Goal: Task Accomplishment & Management: Contribute content

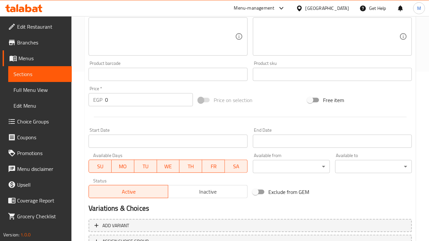
scroll to position [82, 0]
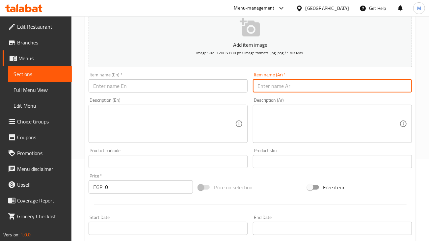
click at [294, 88] on input "text" at bounding box center [332, 85] width 159 height 13
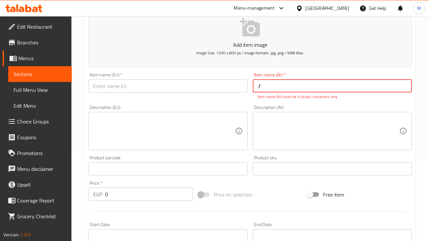
type input ";"
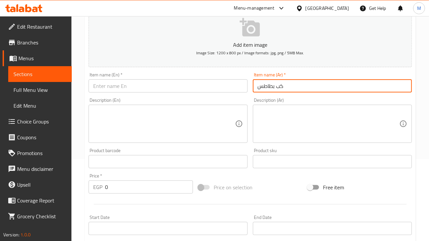
click at [293, 88] on input "كب بطاطس" at bounding box center [332, 85] width 159 height 13
type input "كب بطاطس"
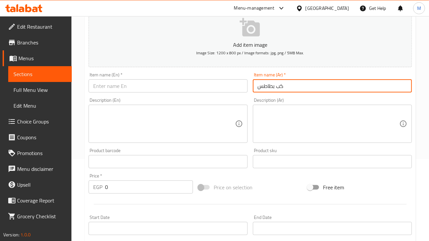
click at [209, 95] on div "Description (En) Description (En)" at bounding box center [168, 120] width 164 height 50
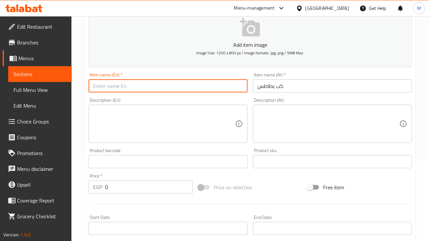
click at [216, 81] on input "text" at bounding box center [168, 85] width 159 height 13
paste input "Potato cubes"
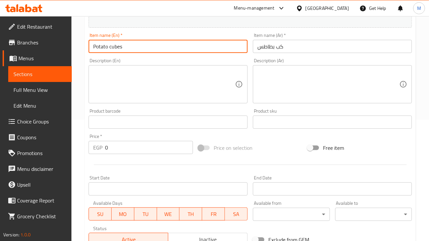
scroll to position [164, 0]
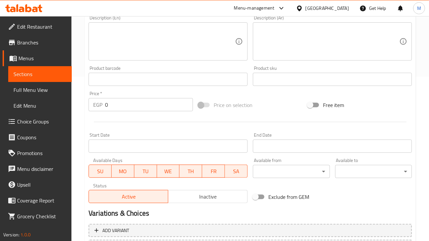
type input "Potato cubes"
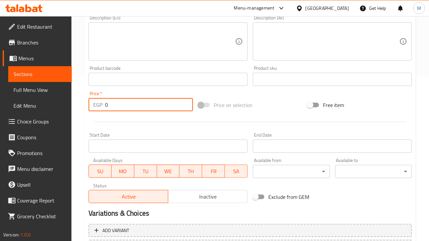
drag, startPoint x: 133, startPoint y: 103, endPoint x: 53, endPoint y: 109, distance: 81.0
click at [53, 110] on div "Edit Restaurant Branches Menus Sections Full Menu View Edit Menu Choice Groups …" at bounding box center [214, 77] width 429 height 450
type input "3"
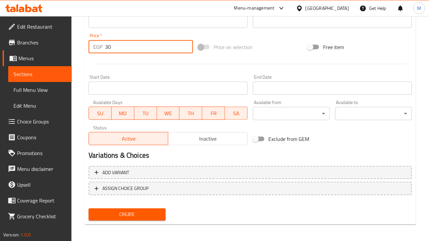
scroll to position [224, 0]
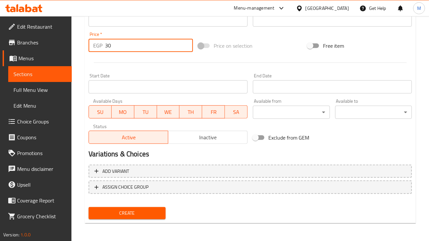
type input "30"
click at [136, 219] on div "Create" at bounding box center [127, 213] width 82 height 17
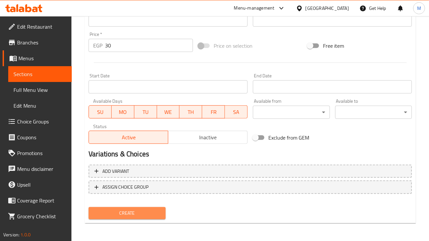
click at [138, 217] on button "Create" at bounding box center [127, 213] width 77 height 12
click at [151, 213] on span "Create" at bounding box center [127, 213] width 66 height 8
click at [128, 212] on span "Create" at bounding box center [127, 213] width 66 height 8
click at [117, 213] on span "Create" at bounding box center [127, 213] width 66 height 8
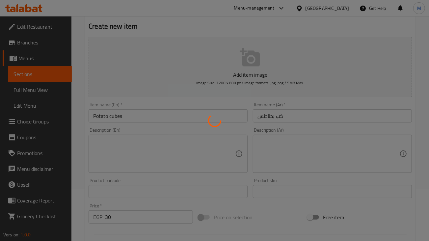
scroll to position [100, 0]
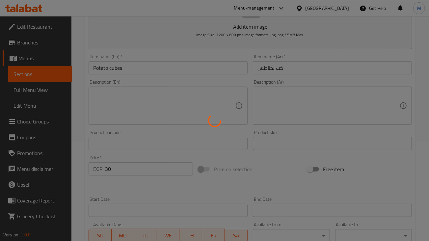
type input "0"
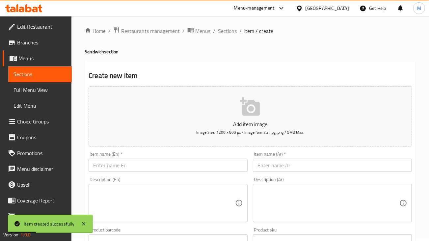
scroll to position [0, 0]
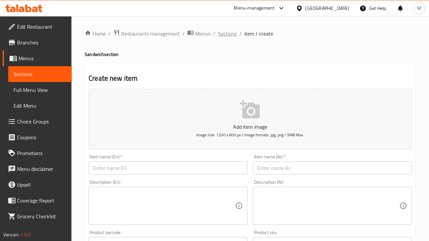
click at [225, 33] on span "Sections" at bounding box center [227, 34] width 19 height 8
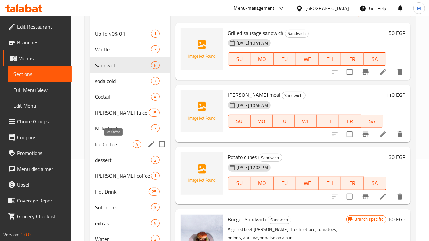
scroll to position [125, 0]
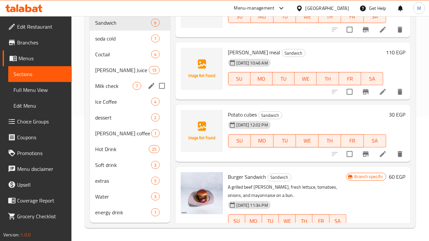
click at [117, 79] on div "Milk check 7" at bounding box center [130, 86] width 80 height 16
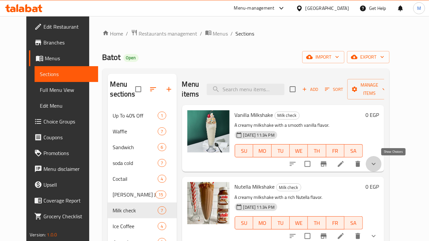
click at [378, 163] on icon "show more" at bounding box center [374, 164] width 8 height 8
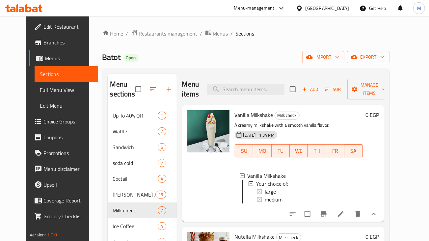
click at [379, 150] on div "0 EGP" at bounding box center [371, 163] width 16 height 106
click at [248, 51] on div "Home / Restaurants management / Menus / Sections Batot Open import export Menu …" at bounding box center [245, 191] width 287 height 324
click at [318, 192] on div "large" at bounding box center [311, 192] width 93 height 8
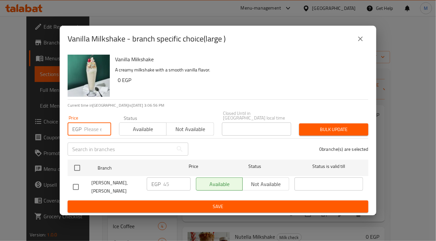
click at [85, 132] on input "number" at bounding box center [97, 129] width 27 height 13
type input "5"
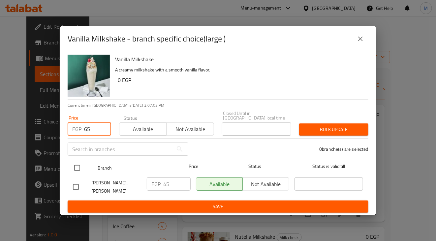
type input "65"
click at [73, 170] on input "checkbox" at bounding box center [77, 168] width 14 height 14
checkbox input "true"
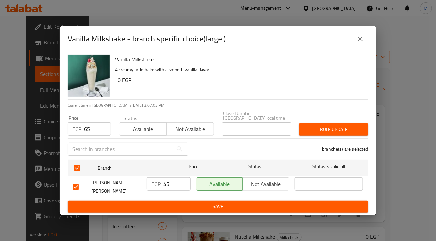
click at [321, 124] on div "Bulk update" at bounding box center [333, 130] width 77 height 20
click at [321, 128] on span "Bulk update" at bounding box center [333, 130] width 59 height 8
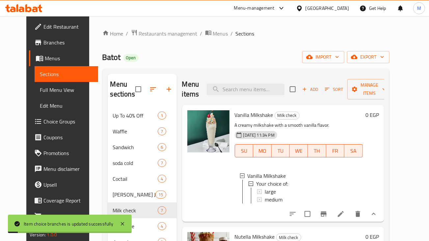
scroll to position [82, 0]
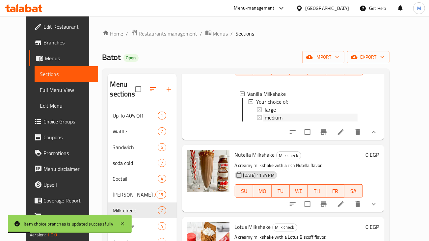
click at [272, 119] on span "medium" at bounding box center [274, 118] width 18 height 8
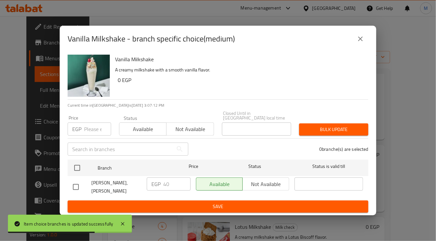
click at [95, 130] on input "number" at bounding box center [97, 129] width 27 height 13
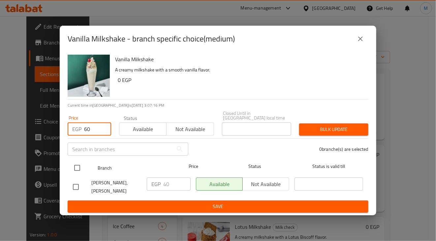
type input "60"
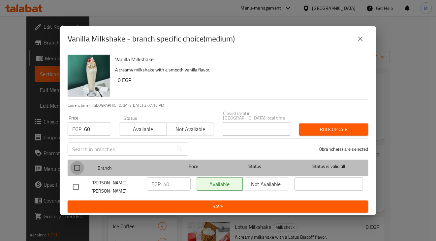
click at [74, 170] on input "checkbox" at bounding box center [77, 168] width 14 height 14
checkbox input "true"
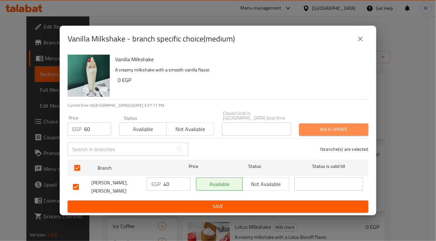
click at [330, 131] on span "Bulk update" at bounding box center [333, 130] width 59 height 8
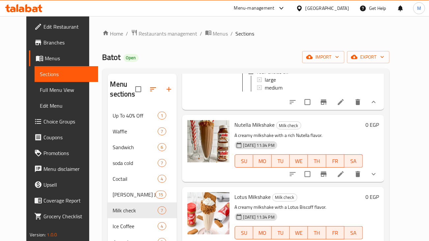
scroll to position [124, 0]
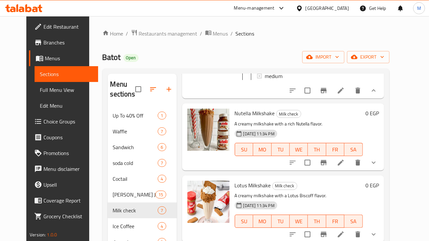
click at [283, 96] on div "Vanilla Milkshake Milk check A creamy milkshake with a smooth vanilla flavor. 1…" at bounding box center [298, 40] width 133 height 112
click at [378, 167] on icon "show more" at bounding box center [374, 163] width 8 height 8
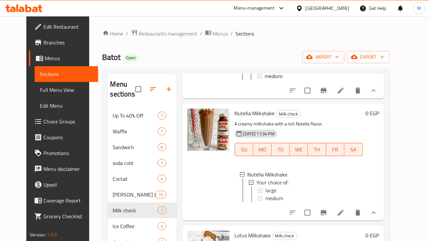
scroll to position [1, 0]
click at [265, 194] on span "large" at bounding box center [270, 190] width 11 height 8
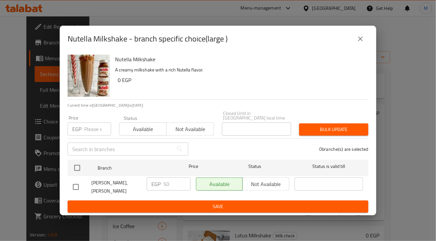
click at [96, 133] on input "number" at bounding box center [97, 129] width 27 height 13
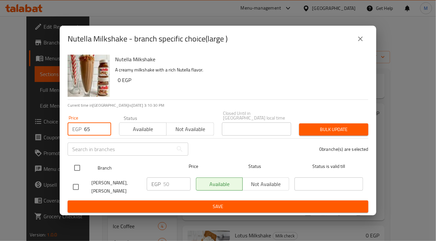
type input "65"
click at [81, 166] on input "checkbox" at bounding box center [77, 168] width 14 height 14
checkbox input "true"
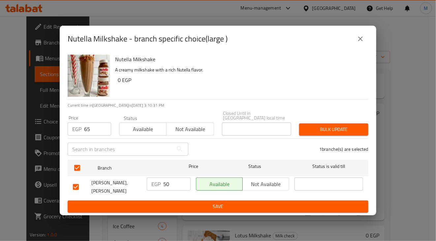
click at [329, 131] on span "Bulk update" at bounding box center [333, 130] width 59 height 8
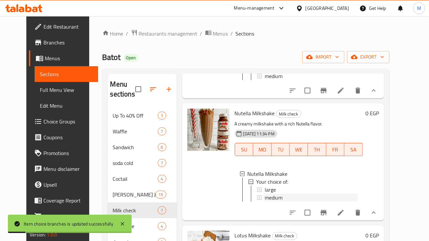
click at [273, 202] on span "medium" at bounding box center [274, 198] width 18 height 8
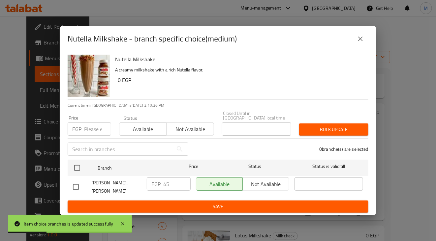
click at [94, 130] on input "number" at bounding box center [97, 129] width 27 height 13
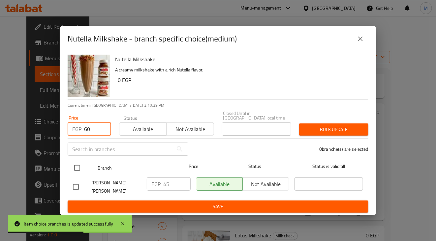
type input "60"
click at [72, 168] on input "checkbox" at bounding box center [77, 168] width 14 height 14
checkbox input "true"
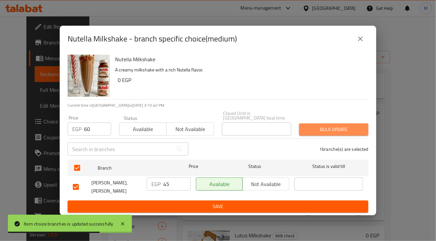
click at [330, 129] on span "Bulk update" at bounding box center [333, 130] width 59 height 8
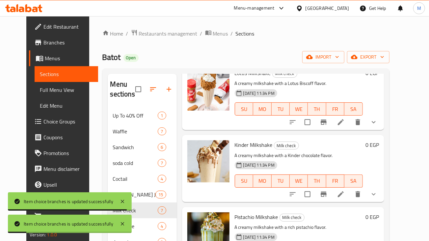
scroll to position [288, 0]
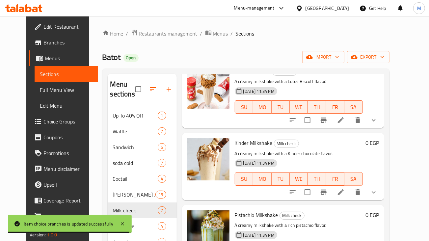
click at [382, 128] on button "show more" at bounding box center [374, 120] width 16 height 16
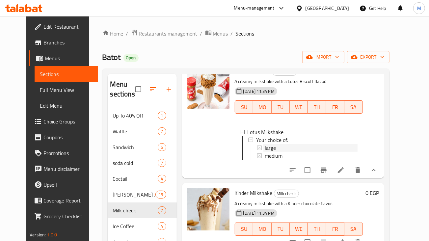
click at [265, 152] on span "large" at bounding box center [270, 148] width 11 height 8
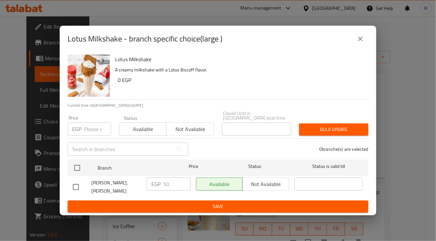
click at [93, 130] on input "number" at bounding box center [97, 129] width 27 height 13
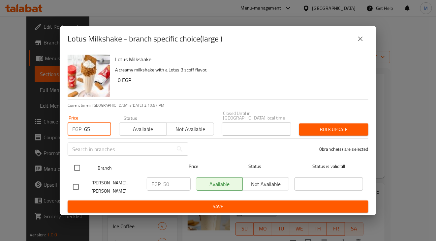
type input "65"
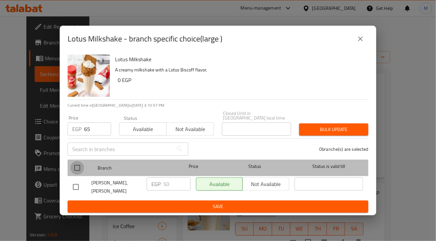
click at [75, 166] on input "checkbox" at bounding box center [77, 168] width 14 height 14
checkbox input "true"
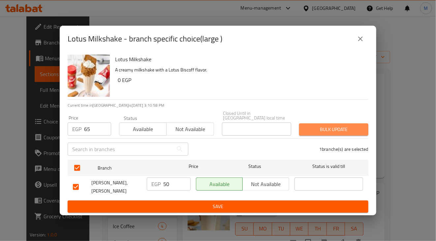
click at [306, 129] on span "Bulk update" at bounding box center [333, 130] width 59 height 8
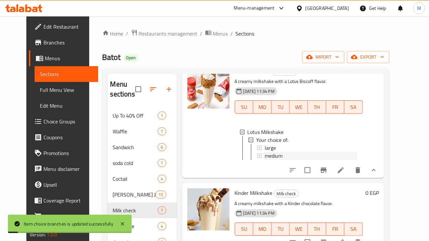
click at [337, 160] on div "medium" at bounding box center [311, 156] width 93 height 8
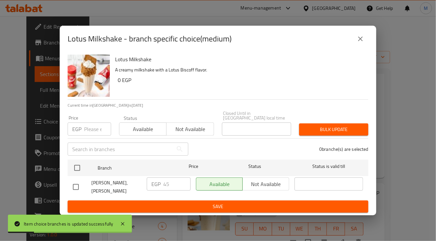
click at [93, 130] on input "number" at bounding box center [97, 129] width 27 height 13
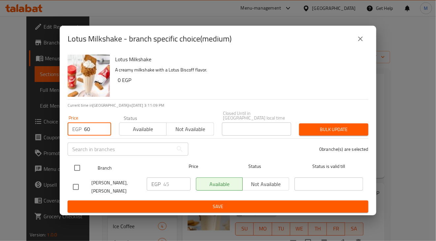
type input "60"
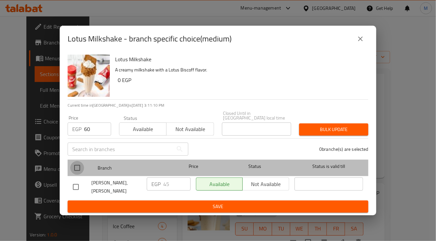
click at [83, 167] on input "checkbox" at bounding box center [77, 168] width 14 height 14
checkbox input "true"
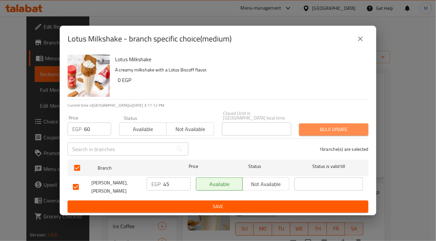
click at [351, 131] on span "Bulk update" at bounding box center [333, 130] width 59 height 8
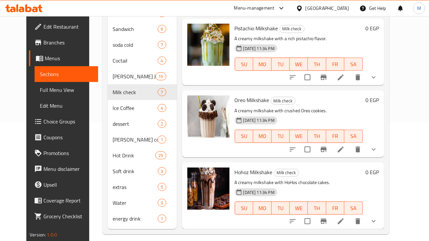
scroll to position [125, 0]
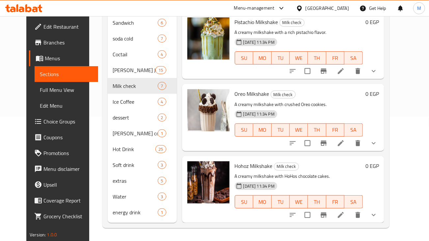
click at [233, 159] on div "Hohoz Milkshake Milk check A creamy milkshake with HoHos chocolate cakes. 13-08…" at bounding box center [298, 190] width 133 height 62
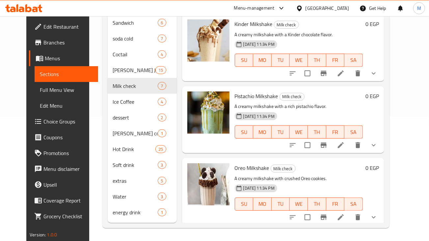
scroll to position [0, 0]
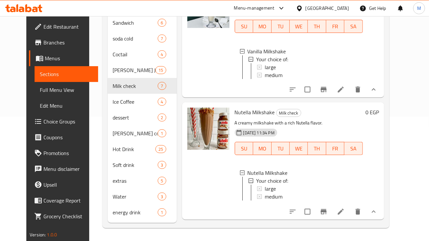
click at [250, 117] on span "Nutella Milkshake" at bounding box center [255, 112] width 40 height 10
copy h6 "Milkshake"
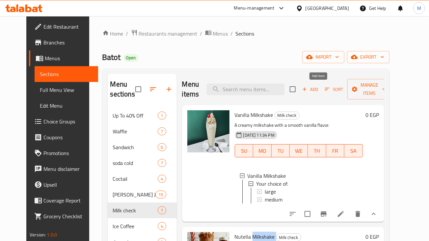
click at [308, 90] on icon "button" at bounding box center [305, 89] width 6 height 6
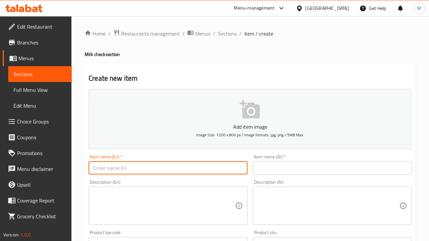
click at [226, 171] on input "text" at bounding box center [168, 167] width 159 height 13
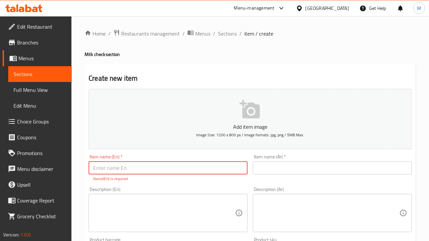
paste input "Milk Chick caramel"
type input "Milk Chick caramel"
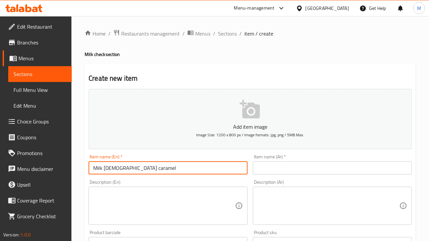
click at [320, 172] on input "text" at bounding box center [332, 167] width 159 height 13
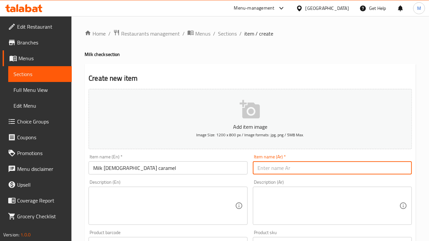
paste input "ميلك تشيك كرامل"
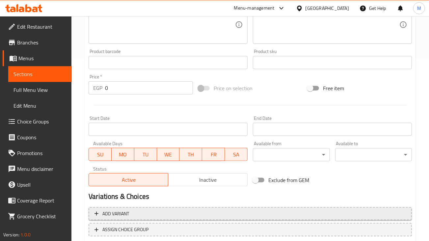
scroll to position [206, 0]
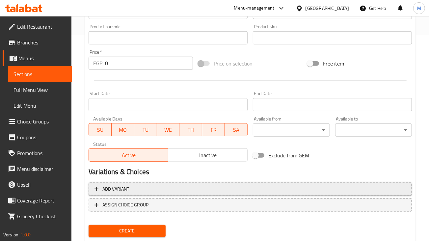
type input "ميلك تشيك كرامل"
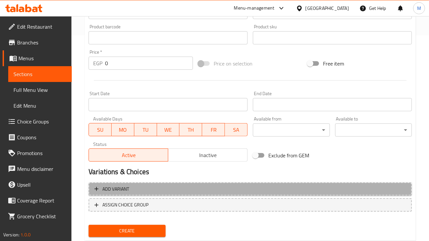
click at [204, 185] on span "Add variant" at bounding box center [251, 189] width 312 height 8
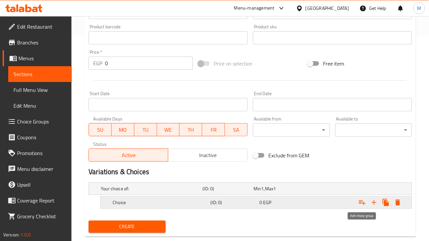
click at [362, 203] on icon "Expand" at bounding box center [363, 203] width 8 height 8
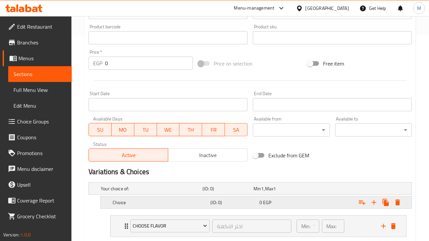
scroll to position [246, 0]
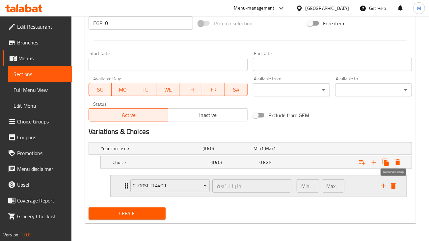
click at [400, 185] on div "Choose Flavor اختر النكهة ​ Min: 1 ​ Max: 1 ​" at bounding box center [259, 186] width 296 height 21
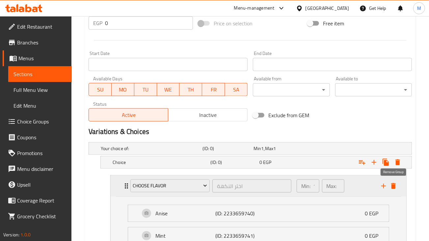
click at [390, 184] on icon "delete" at bounding box center [394, 186] width 8 height 8
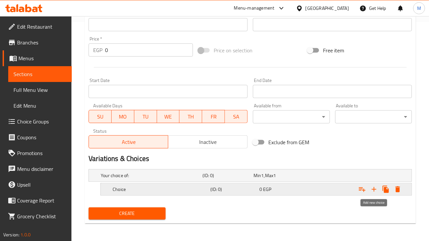
click at [376, 190] on icon "Expand" at bounding box center [374, 190] width 8 height 8
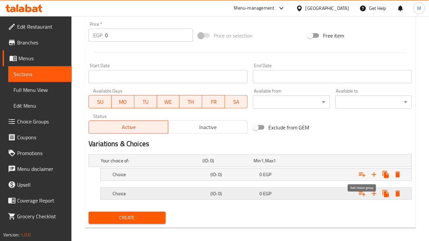
scroll to position [238, 0]
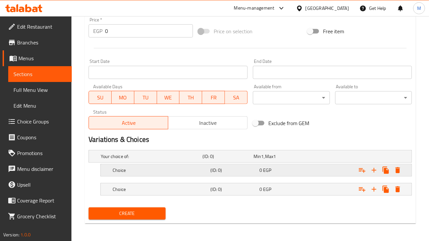
click at [336, 174] on div "Expand" at bounding box center [356, 170] width 98 height 15
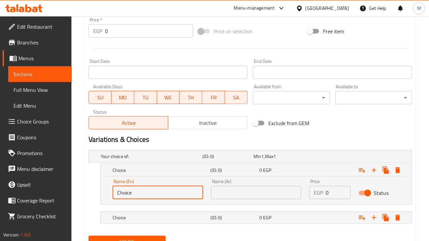
click at [186, 190] on input "Choice" at bounding box center [158, 192] width 91 height 13
type input "م"
type input "large"
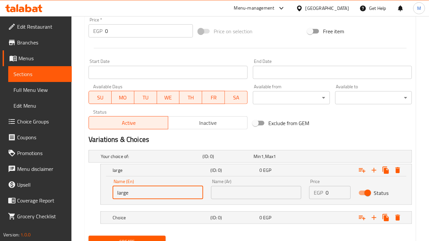
click at [234, 197] on input "text" at bounding box center [256, 192] width 91 height 13
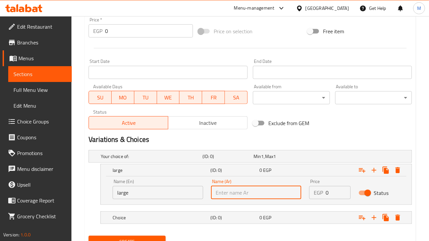
type input "كبير"
click at [330, 190] on input "0" at bounding box center [338, 192] width 25 height 13
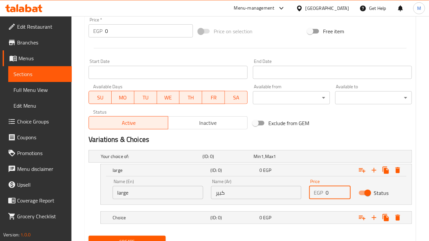
click at [330, 190] on input "0" at bounding box center [338, 192] width 25 height 13
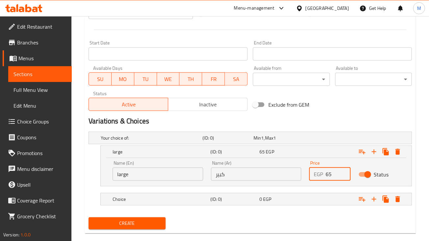
scroll to position [267, 0]
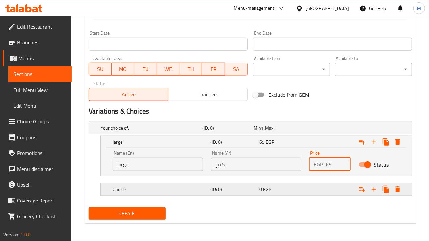
type input "65"
click at [199, 186] on h5 "Choice" at bounding box center [160, 189] width 95 height 7
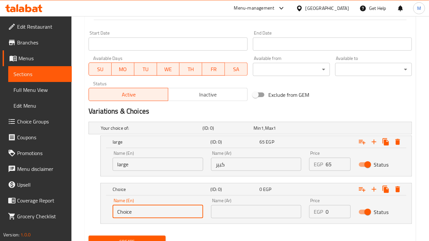
click at [166, 214] on input "Choice" at bounding box center [158, 211] width 91 height 13
type input "s"
type input "medium"
click at [260, 209] on input "text" at bounding box center [256, 211] width 91 height 13
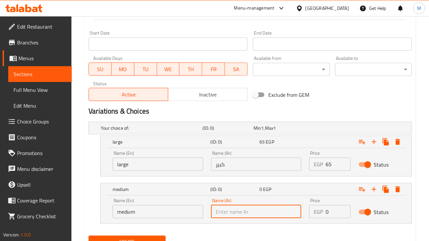
type input "وسط"
click at [332, 209] on input "0" at bounding box center [338, 211] width 25 height 13
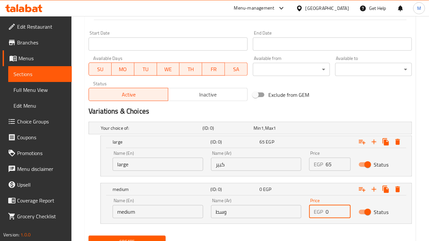
click at [332, 209] on input "0" at bounding box center [338, 211] width 25 height 13
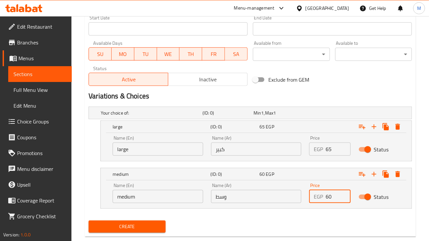
scroll to position [295, 0]
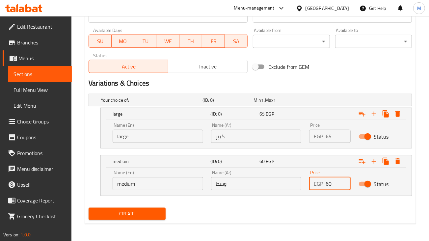
type input "60"
click at [156, 213] on span "Create" at bounding box center [127, 214] width 66 height 8
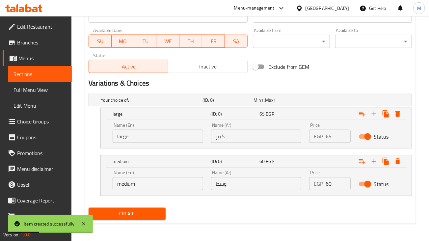
click at [215, 203] on div "Your choice of: (ID: 0) Min 1 , Max 1 Name (En) Your choice of: Name (En) Name …" at bounding box center [250, 148] width 329 height 114
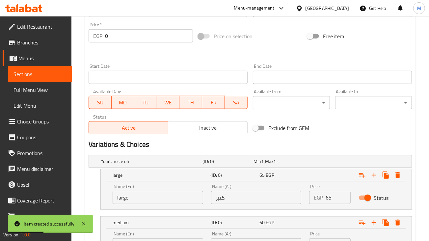
scroll to position [0, 0]
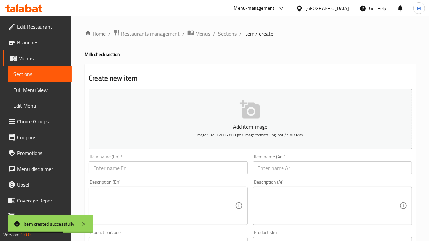
click at [231, 38] on span "Sections" at bounding box center [227, 34] width 19 height 8
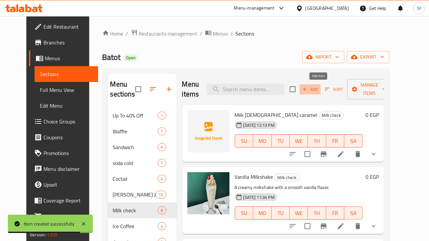
click at [308, 89] on icon "button" at bounding box center [305, 89] width 6 height 6
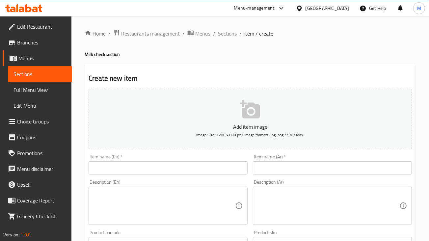
click at [288, 171] on input "text" at bounding box center [332, 167] width 159 height 13
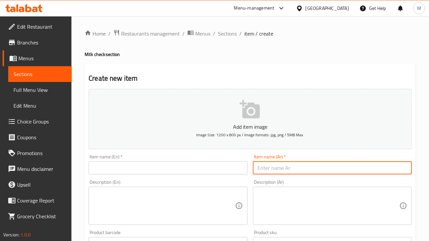
paste input "ميلك تشيك مانجو"
type input "ميلك تشيك مانجو"
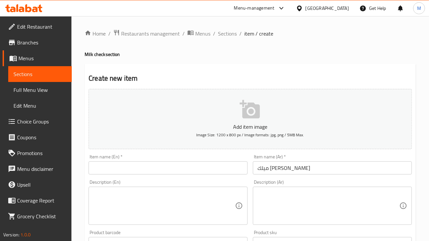
click at [212, 159] on div "Item name (En)   * Item name (En) *" at bounding box center [168, 165] width 159 height 20
click at [214, 169] on input "text" at bounding box center [168, 167] width 159 height 13
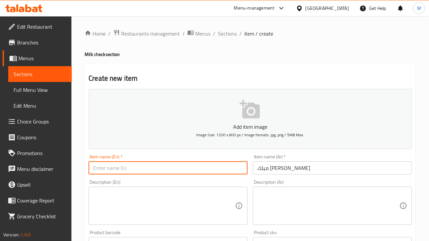
paste input "Milkchick mango"
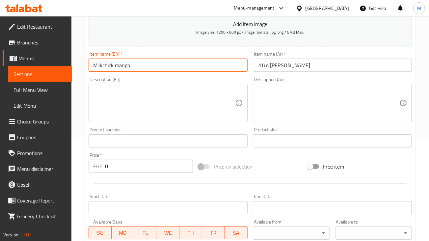
scroll to position [82, 0]
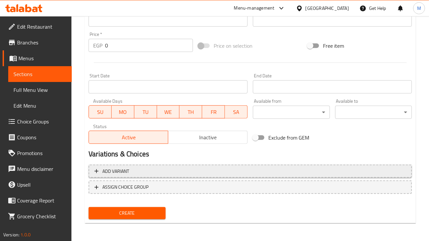
type input "Milk chick mango"
click at [170, 174] on span "Add variant" at bounding box center [251, 171] width 312 height 8
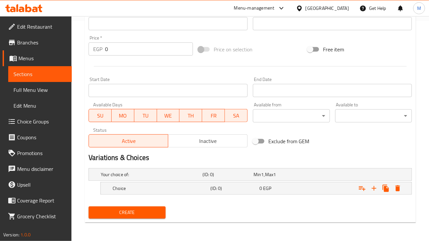
scroll to position [219, 0]
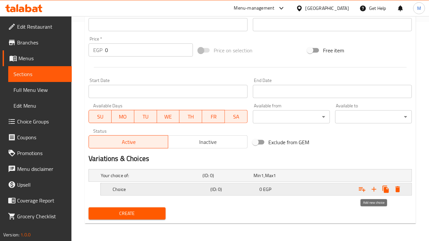
click at [376, 189] on icon "Expand" at bounding box center [374, 189] width 5 height 5
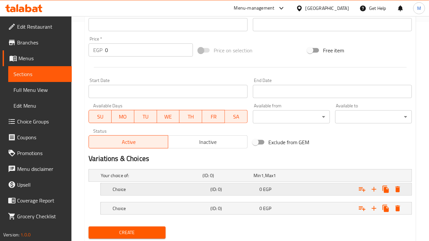
click at [174, 192] on div "Choice" at bounding box center [160, 189] width 98 height 9
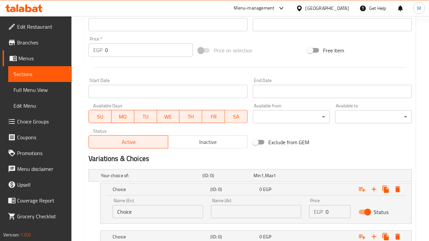
click at [175, 210] on input "Choice" at bounding box center [158, 211] width 91 height 13
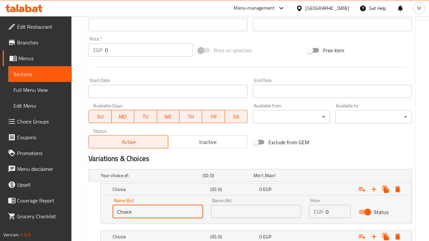
click at [175, 210] on input "Choice" at bounding box center [158, 211] width 91 height 13
type input "م"
click at [178, 214] on input "l" at bounding box center [158, 211] width 91 height 13
type input "large"
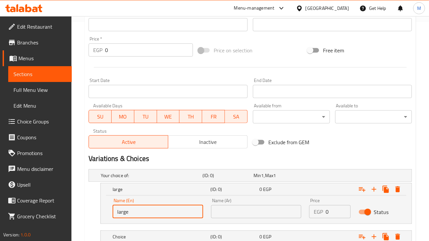
click at [273, 208] on input "text" at bounding box center [256, 211] width 91 height 13
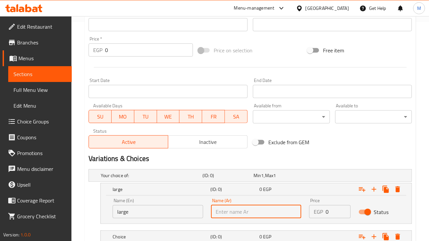
type input "كبير"
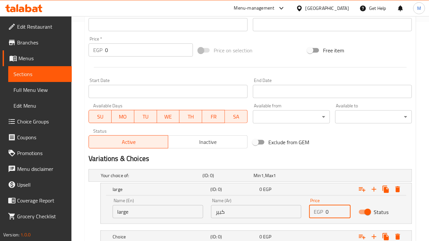
click at [328, 212] on input "0" at bounding box center [338, 211] width 25 height 13
click at [329, 212] on input "0" at bounding box center [338, 211] width 25 height 13
type input "0"
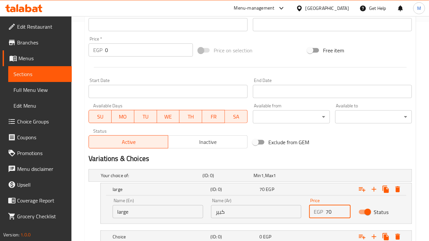
type input "70"
click at [244, 156] on h2 "Variations & Choices" at bounding box center [251, 159] width 324 height 10
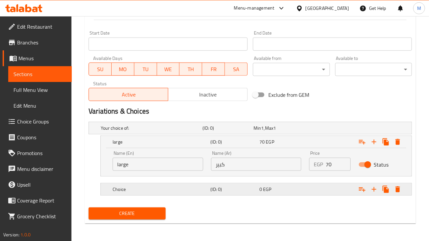
click at [150, 189] on h5 "Choice" at bounding box center [160, 189] width 95 height 7
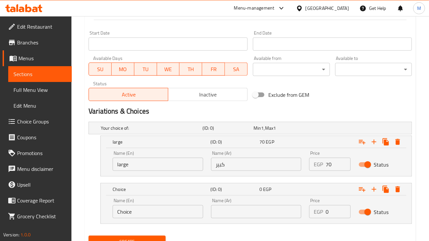
click at [152, 216] on input "Choice" at bounding box center [158, 211] width 91 height 13
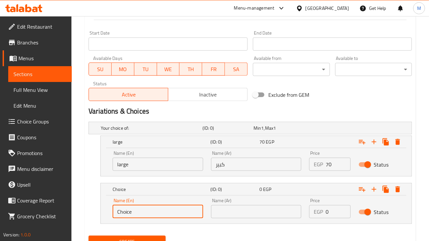
click at [150, 215] on input "Choice" at bounding box center [158, 211] width 91 height 13
type input "medium"
click at [247, 211] on input "text" at bounding box center [256, 211] width 91 height 13
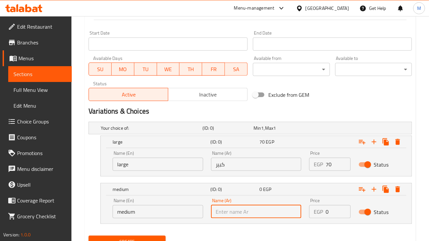
type input "وسط"
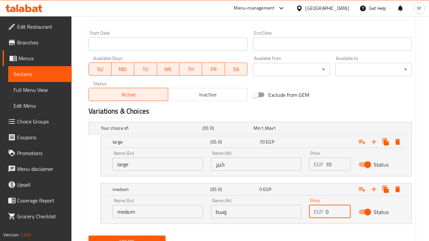
drag, startPoint x: 336, startPoint y: 205, endPoint x: 320, endPoint y: 210, distance: 16.5
click at [320, 210] on div "EGP 0 Price" at bounding box center [329, 211] width 41 height 13
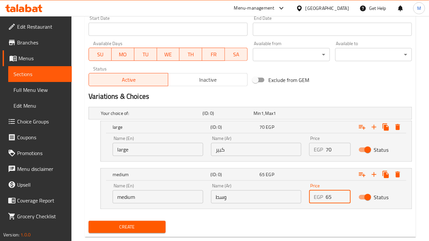
scroll to position [295, 0]
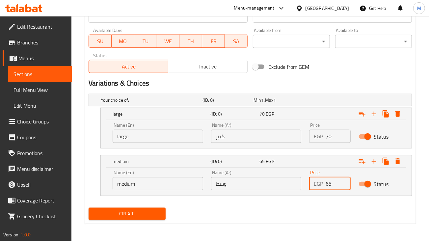
type input "65"
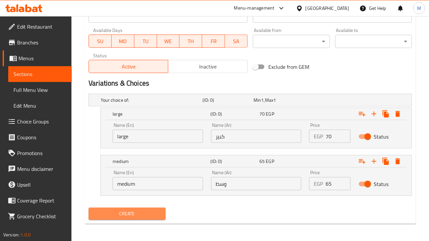
click at [138, 215] on span "Create" at bounding box center [127, 214] width 66 height 8
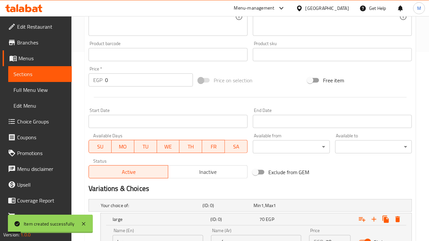
scroll to position [7, 0]
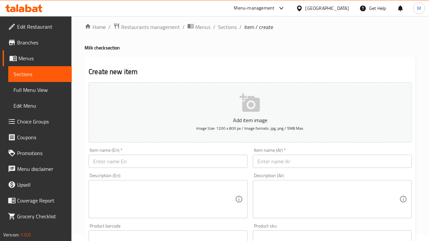
click at [313, 156] on input "text" at bounding box center [332, 161] width 159 height 13
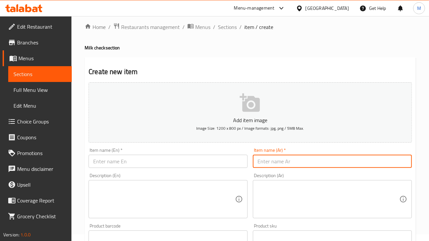
paste input "ميلك تشيك فراوله"
type input "ميلك تشيك فراوله"
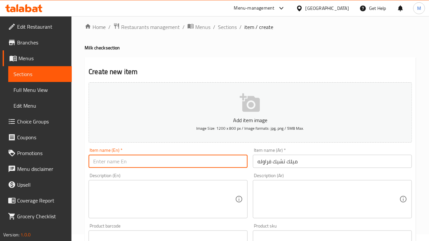
click at [193, 159] on input "text" at bounding box center [168, 161] width 159 height 13
paste input "Strawberry milkshake"
click at [173, 165] on input "Strawberry milkshake" at bounding box center [168, 161] width 159 height 13
type input "Strawberry milkshake"
click at [170, 181] on div "Description (En)" at bounding box center [168, 199] width 159 height 38
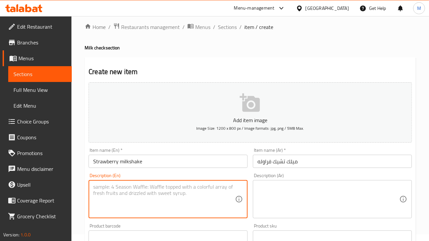
click at [126, 156] on input "Strawberry milkshake" at bounding box center [168, 161] width 159 height 13
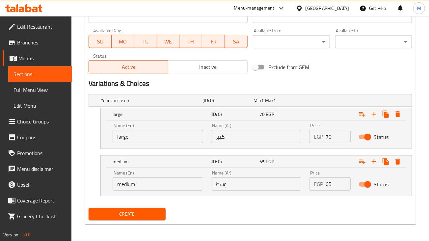
scroll to position [295, 0]
click at [171, 137] on input "large" at bounding box center [158, 136] width 91 height 13
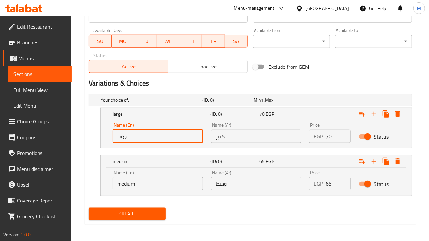
click at [170, 137] on input "large" at bounding box center [158, 136] width 91 height 13
type input "large"
click at [249, 133] on input "كبير" at bounding box center [256, 136] width 91 height 13
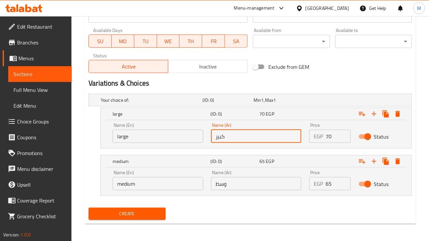
click at [249, 133] on input "كبير" at bounding box center [256, 136] width 91 height 13
type input "كبير"
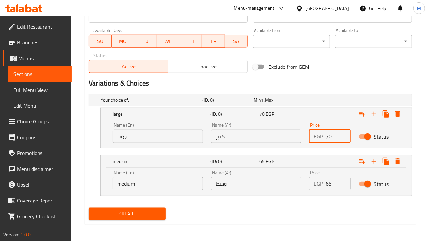
click at [333, 131] on input "70" at bounding box center [338, 136] width 25 height 13
type input "70"
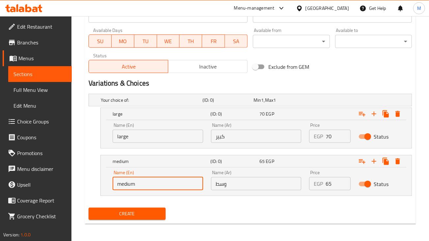
click at [193, 185] on input "medium" at bounding box center [158, 183] width 91 height 13
type input "medium"
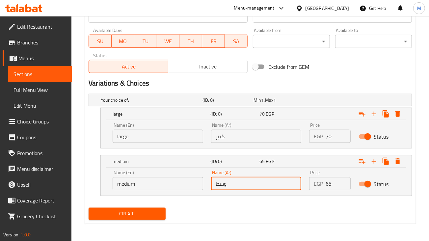
click at [240, 186] on input "وسط" at bounding box center [256, 183] width 91 height 13
type input "وسط"
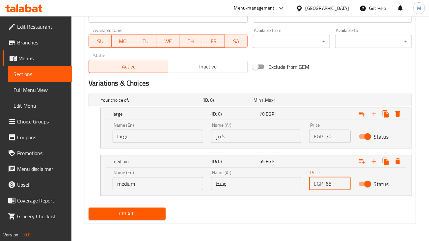
drag, startPoint x: 331, startPoint y: 183, endPoint x: 322, endPoint y: 184, distance: 9.3
click at [322, 184] on div "EGP 65 Price" at bounding box center [329, 183] width 41 height 13
type input "65"
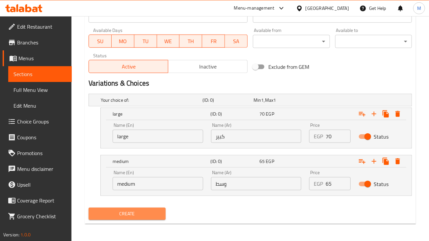
click at [110, 210] on span "Create" at bounding box center [127, 214] width 66 height 8
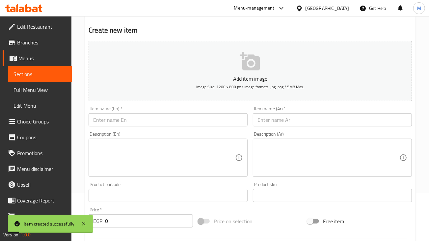
scroll to position [48, 0]
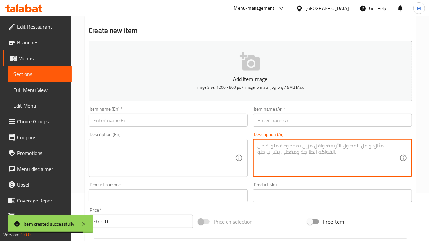
click at [275, 165] on textarea at bounding box center [329, 158] width 142 height 31
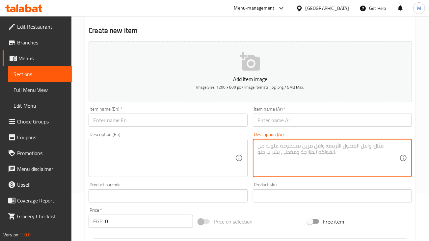
click at [273, 167] on textarea at bounding box center [329, 158] width 142 height 31
click at [288, 156] on textarea at bounding box center [329, 158] width 142 height 31
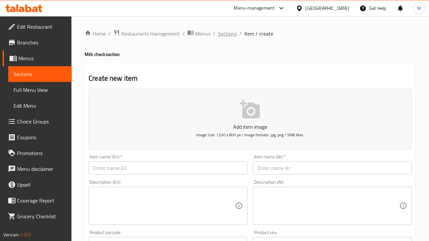
click at [222, 35] on span "Sections" at bounding box center [227, 34] width 19 height 8
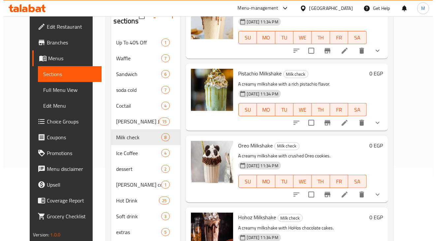
scroll to position [41, 0]
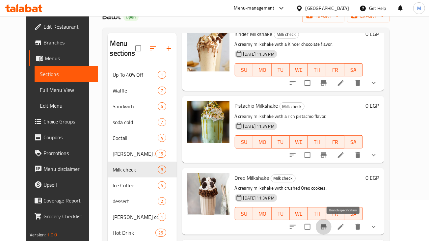
click at [332, 226] on button "Branch-specific-item" at bounding box center [324, 227] width 16 height 16
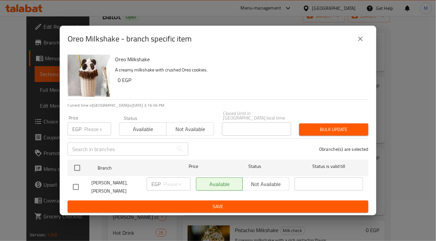
click at [353, 44] on button "close" at bounding box center [360, 39] width 16 height 16
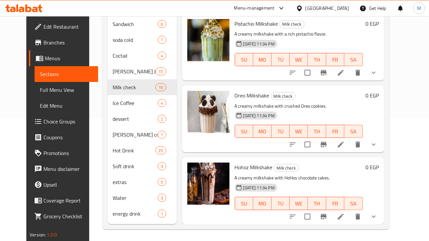
scroll to position [124, 0]
click at [378, 141] on icon "show more" at bounding box center [374, 144] width 8 height 8
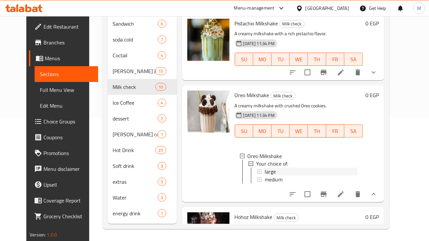
click at [294, 175] on div "large" at bounding box center [311, 172] width 93 height 8
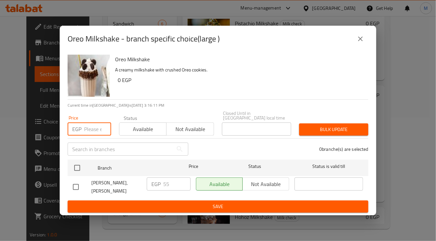
click at [95, 132] on input "number" at bounding box center [97, 129] width 27 height 13
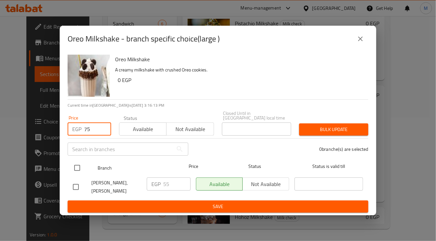
type input "75"
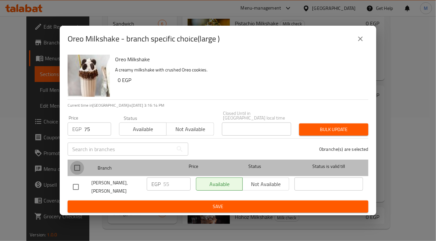
click at [81, 164] on input "checkbox" at bounding box center [77, 168] width 14 height 14
checkbox input "true"
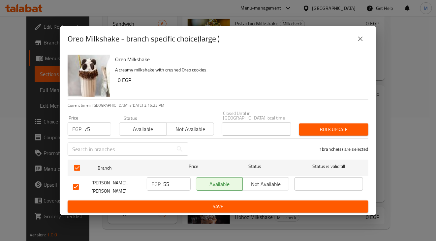
click at [320, 131] on span "Bulk update" at bounding box center [333, 130] width 59 height 8
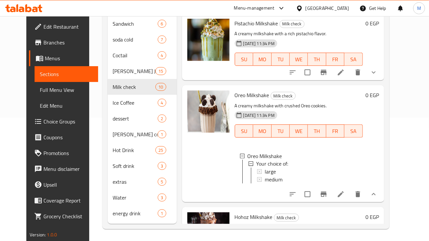
click at [309, 172] on div "large" at bounding box center [311, 172] width 93 height 8
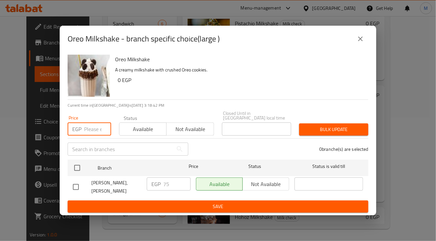
click at [86, 133] on input "number" at bounding box center [97, 129] width 27 height 13
click at [363, 41] on icon "close" at bounding box center [360, 39] width 8 height 8
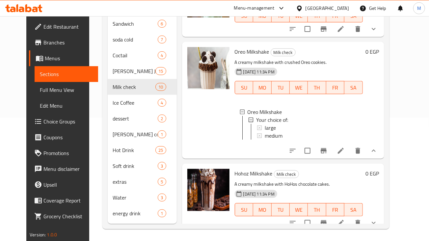
scroll to position [499, 0]
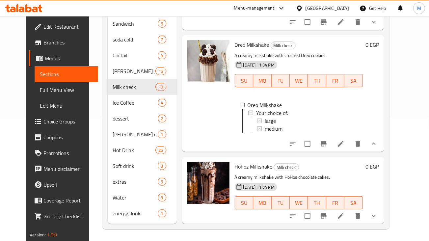
click at [378, 217] on icon "show more" at bounding box center [374, 216] width 8 height 8
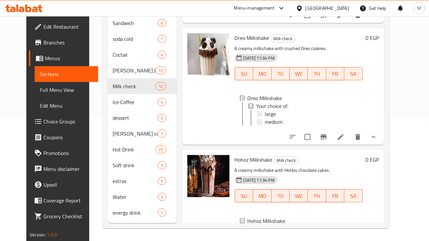
scroll to position [125, 0]
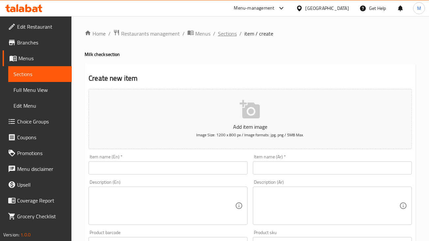
click at [231, 30] on span "Sections" at bounding box center [227, 34] width 19 height 8
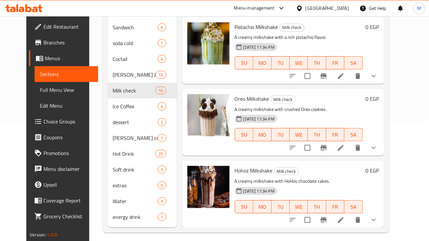
scroll to position [125, 0]
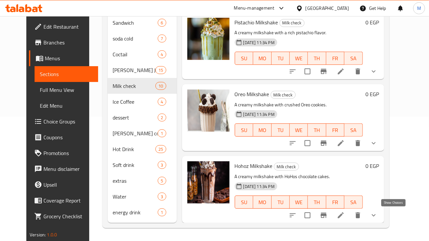
click at [378, 215] on icon "show more" at bounding box center [374, 216] width 8 height 8
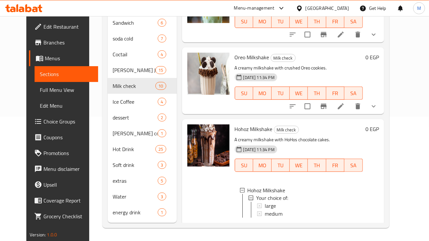
scroll to position [499, 0]
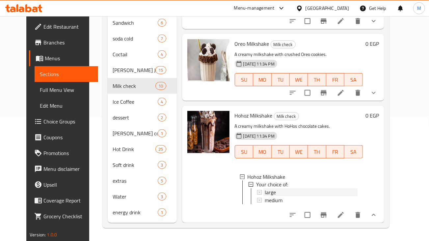
click at [267, 189] on span "large" at bounding box center [270, 193] width 11 height 8
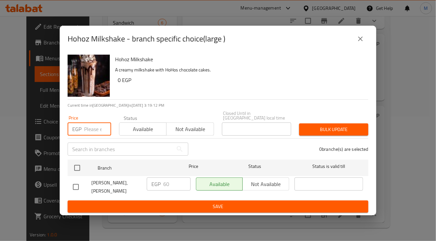
click at [93, 131] on input "number" at bounding box center [97, 129] width 27 height 13
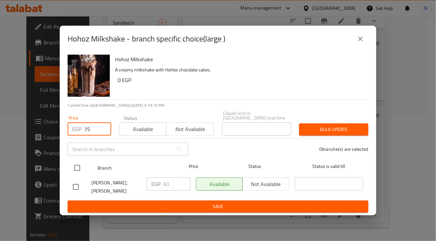
type input "75"
click at [84, 165] on input "checkbox" at bounding box center [77, 168] width 14 height 14
checkbox input "true"
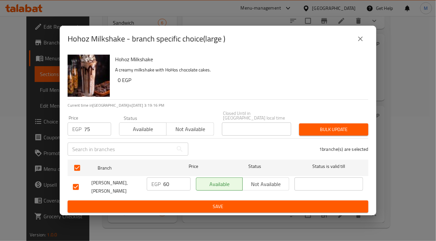
click at [351, 131] on span "Bulk update" at bounding box center [333, 130] width 59 height 8
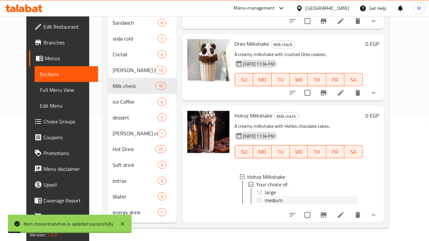
click at [317, 197] on div "medium" at bounding box center [311, 201] width 93 height 8
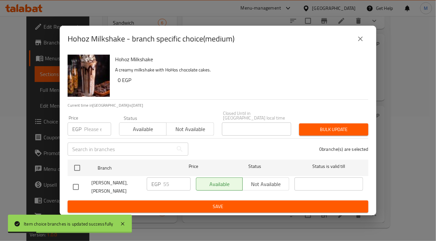
click at [84, 131] on input "number" at bounding box center [97, 129] width 27 height 13
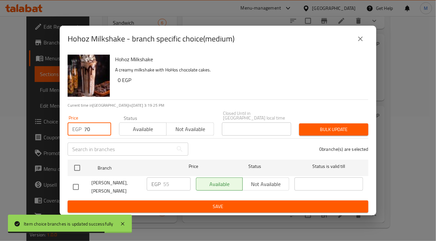
type input "70"
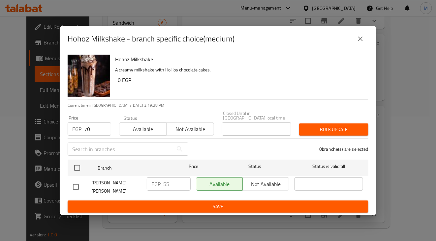
click at [110, 150] on input "text" at bounding box center [120, 149] width 105 height 13
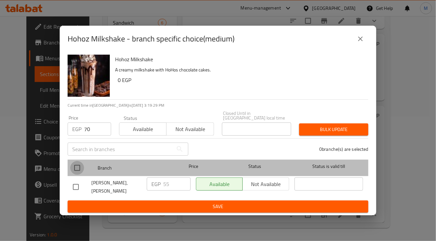
click at [76, 171] on input "checkbox" at bounding box center [77, 168] width 14 height 14
checkbox input "true"
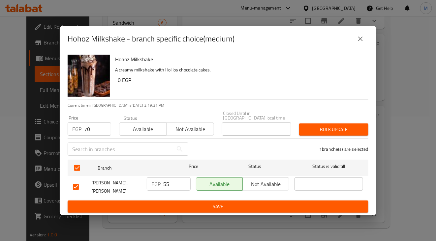
click at [352, 131] on span "Bulk update" at bounding box center [333, 130] width 59 height 8
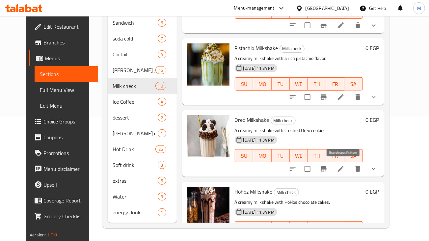
scroll to position [376, 0]
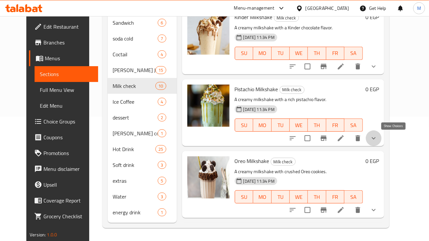
click at [378, 138] on icon "show more" at bounding box center [374, 138] width 8 height 8
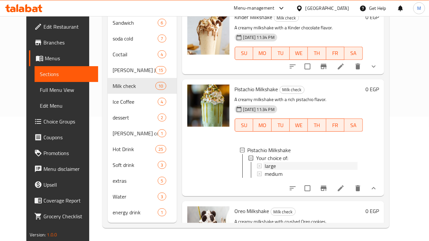
click at [273, 167] on div "large" at bounding box center [311, 166] width 93 height 8
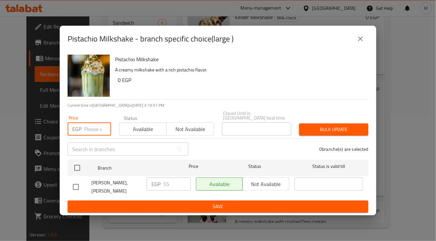
click at [86, 124] on input "number" at bounding box center [97, 129] width 27 height 13
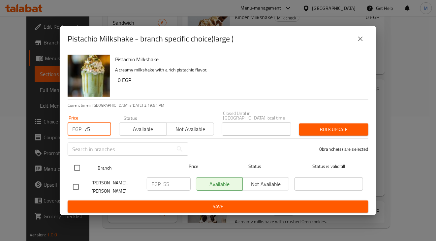
type input "75"
click at [77, 168] on input "checkbox" at bounding box center [77, 168] width 14 height 14
checkbox input "true"
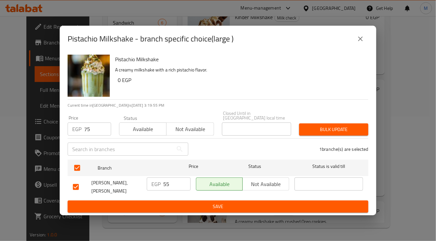
click at [317, 130] on span "Bulk update" at bounding box center [333, 130] width 59 height 8
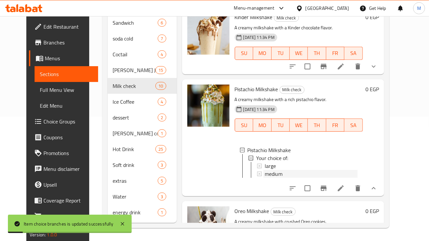
click at [280, 174] on div "medium" at bounding box center [311, 174] width 93 height 8
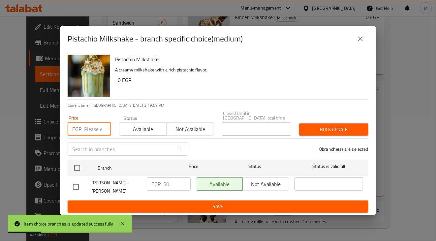
click at [88, 128] on input "number" at bounding box center [97, 129] width 27 height 13
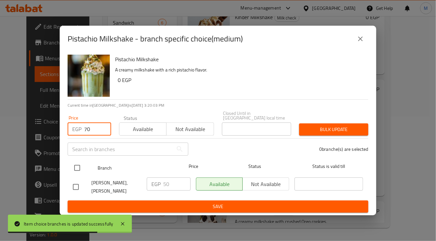
type input "70"
click at [84, 172] on input "checkbox" at bounding box center [77, 168] width 14 height 14
checkbox input "true"
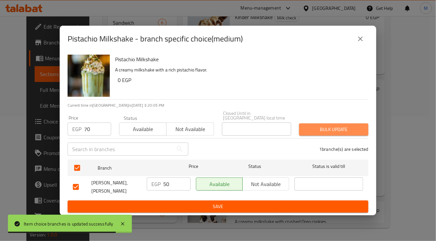
click at [354, 132] on span "Bulk update" at bounding box center [333, 130] width 59 height 8
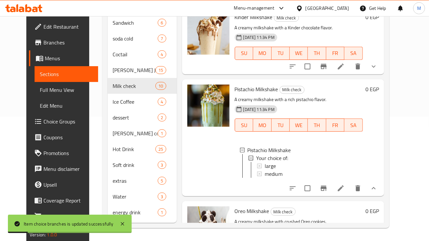
scroll to position [293, 0]
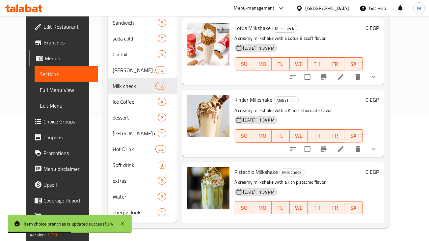
click at [382, 153] on button "show more" at bounding box center [374, 149] width 16 height 16
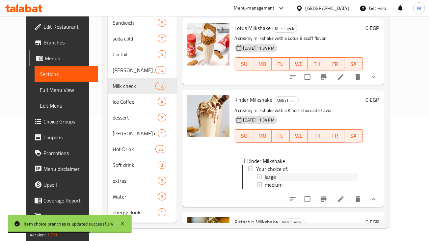
click at [285, 178] on div "large" at bounding box center [311, 177] width 93 height 8
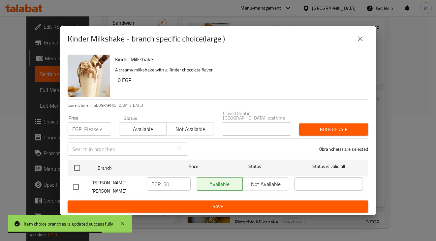
click at [95, 131] on input "number" at bounding box center [97, 129] width 27 height 13
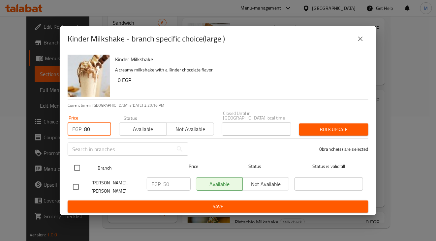
type input "80"
click at [81, 167] on input "checkbox" at bounding box center [77, 168] width 14 height 14
checkbox input "true"
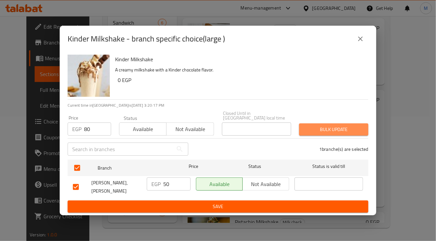
click at [332, 128] on span "Bulk update" at bounding box center [333, 130] width 59 height 8
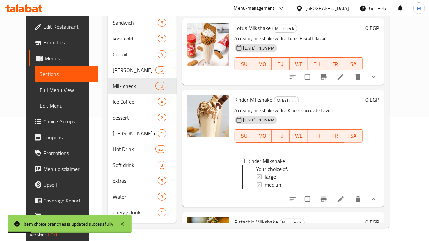
click at [214, 173] on div at bounding box center [208, 149] width 47 height 112
click at [269, 185] on span "medium" at bounding box center [274, 185] width 18 height 8
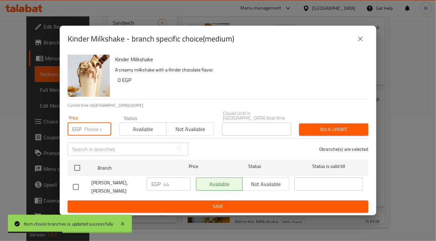
click at [86, 134] on input "number" at bounding box center [97, 129] width 27 height 13
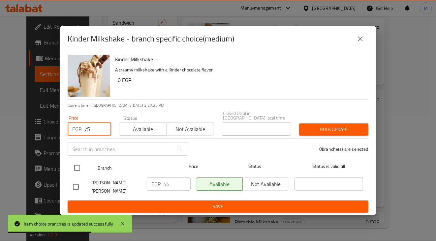
type input "75"
click at [79, 169] on input "checkbox" at bounding box center [77, 168] width 14 height 14
checkbox input "true"
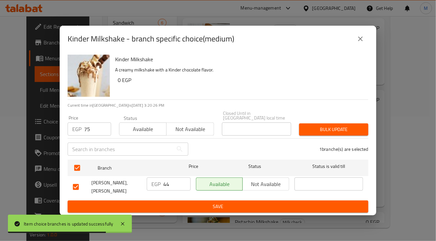
click at [351, 136] on button "Bulk update" at bounding box center [333, 130] width 69 height 12
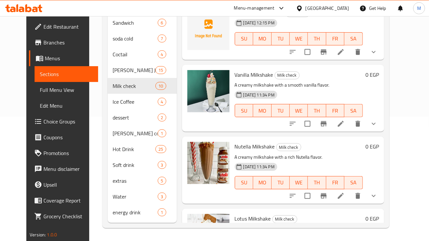
scroll to position [87, 0]
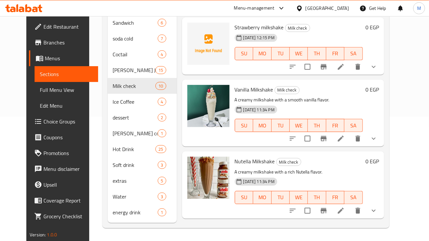
click at [264, 142] on div "Vanilla Milkshake Milk check A creamy milkshake with a smooth vanilla flavor. 1…" at bounding box center [298, 113] width 133 height 62
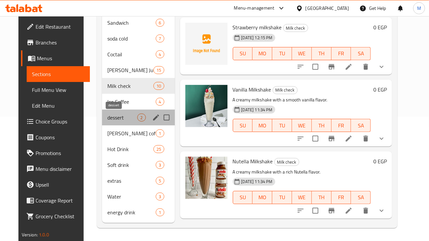
click at [121, 117] on span "dessert" at bounding box center [122, 118] width 30 height 8
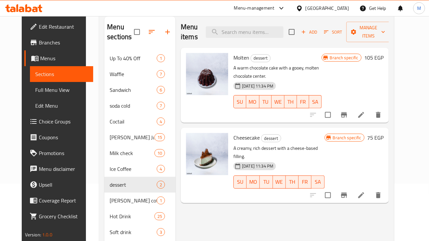
scroll to position [1, 0]
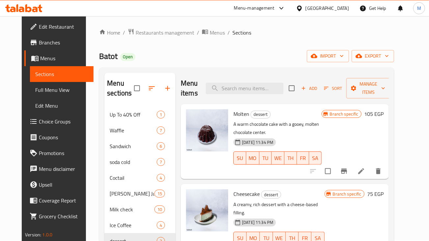
click at [290, 182] on div "Menu items Add Sort Manage items Molten dessert A warm chocolate cake with a go…" at bounding box center [283, 210] width 214 height 274
click at [352, 171] on button "Branch-specific-item" at bounding box center [344, 171] width 16 height 16
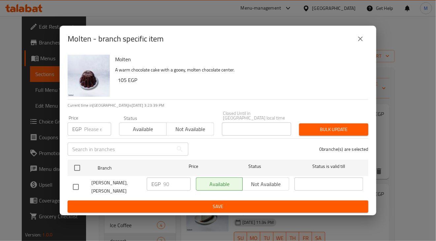
click at [80, 128] on p "EGP" at bounding box center [76, 129] width 9 height 8
click at [89, 132] on input "number" at bounding box center [97, 129] width 27 height 13
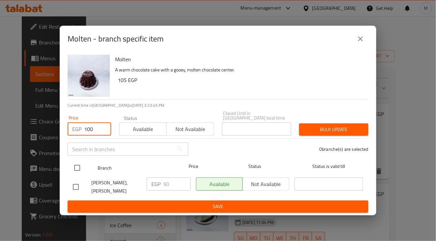
type input "100"
click at [87, 169] on div at bounding box center [82, 168] width 25 height 19
click at [77, 170] on input "checkbox" at bounding box center [77, 168] width 14 height 14
checkbox input "true"
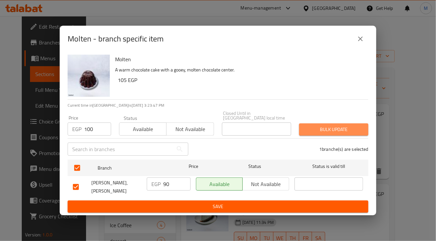
click at [330, 127] on span "Bulk update" at bounding box center [333, 130] width 59 height 8
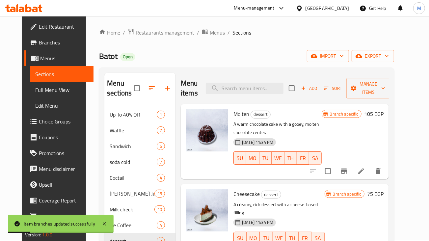
click at [277, 188] on div "Cheesecake dessert A creamy, rich dessert with a cheese-based filling. 13-08-20…" at bounding box center [279, 222] width 97 height 70
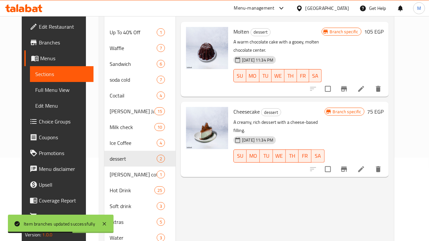
click at [297, 210] on div "Menu items Add Sort Manage items Molten dessert A warm chocolate cake with a go…" at bounding box center [283, 127] width 214 height 274
click at [348, 165] on icon "Branch-specific-item" at bounding box center [344, 169] width 8 height 8
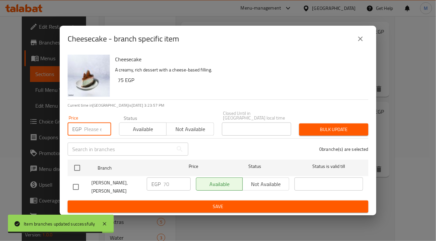
click at [90, 134] on input "number" at bounding box center [97, 129] width 27 height 13
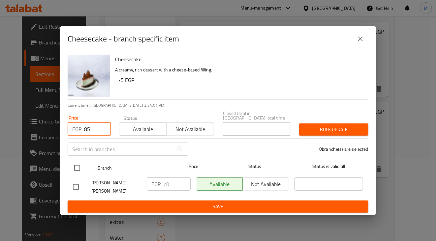
type input "85"
click at [86, 162] on div at bounding box center [82, 168] width 25 height 19
click at [78, 165] on input "checkbox" at bounding box center [77, 168] width 14 height 14
checkbox input "true"
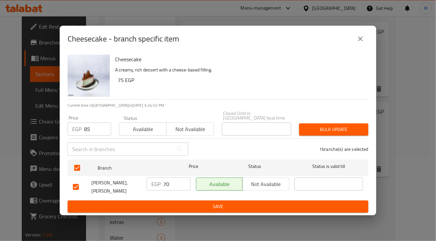
click at [342, 127] on span "Bulk update" at bounding box center [333, 130] width 59 height 8
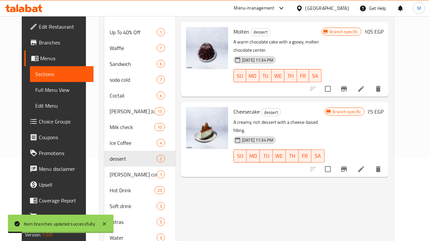
click at [330, 198] on div "Menu items Add Sort Manage items Molten dessert A warm chocolate cake with a go…" at bounding box center [283, 127] width 214 height 274
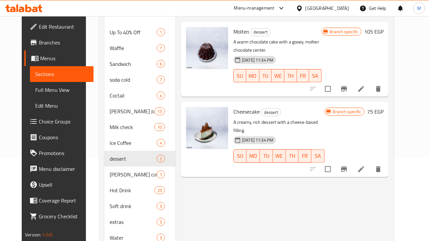
click at [377, 227] on div "Menu items Add Sort Manage items Molten dessert A warm chocolate cake with a go…" at bounding box center [283, 127] width 214 height 274
click at [389, 208] on div "Menu items Add Sort Manage items Molten dessert A warm chocolate cake with a go…" at bounding box center [283, 127] width 214 height 274
click at [351, 223] on div "Menu items Add Sort Manage items Molten dessert A warm chocolate cake with a go…" at bounding box center [283, 127] width 214 height 274
click at [293, 214] on div "Menu items Add Sort Manage items Molten dessert A warm chocolate cake with a go…" at bounding box center [283, 127] width 214 height 274
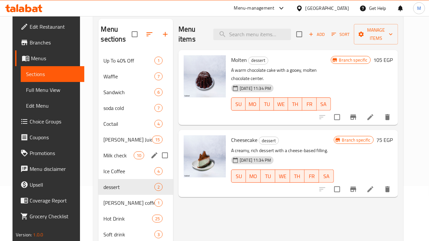
scroll to position [42, 0]
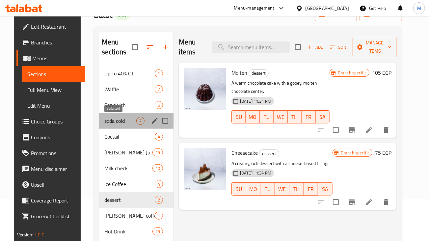
click at [119, 122] on span "soda cold" at bounding box center [120, 121] width 32 height 8
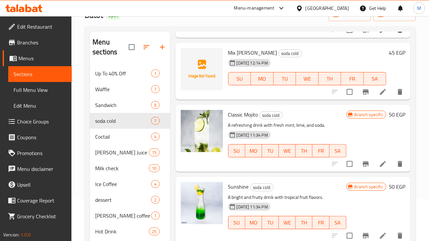
scroll to position [212, 0]
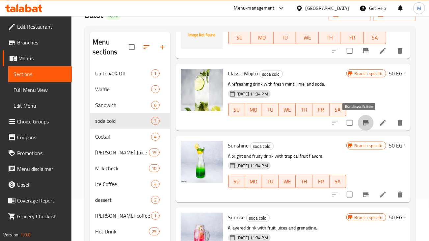
click at [362, 124] on icon "Branch-specific-item" at bounding box center [366, 123] width 8 height 8
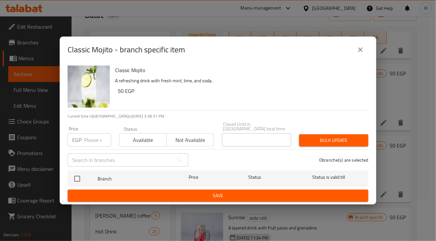
click at [86, 139] on input "number" at bounding box center [97, 139] width 27 height 13
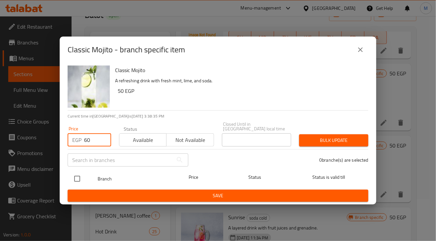
type input "60"
click at [79, 179] on input "checkbox" at bounding box center [77, 179] width 14 height 14
click at [76, 174] on input "checkbox" at bounding box center [77, 179] width 14 height 14
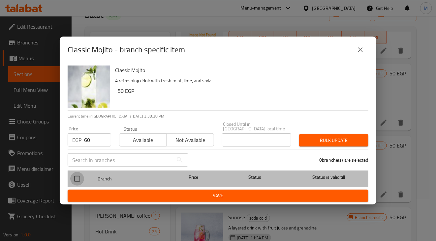
click at [78, 178] on input "checkbox" at bounding box center [77, 179] width 14 height 14
checkbox input "false"
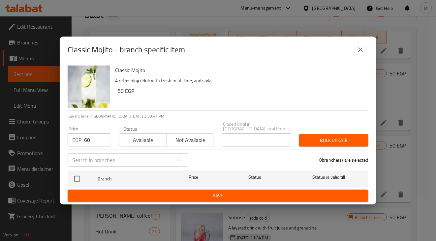
click at [360, 48] on button "close" at bounding box center [360, 50] width 16 height 16
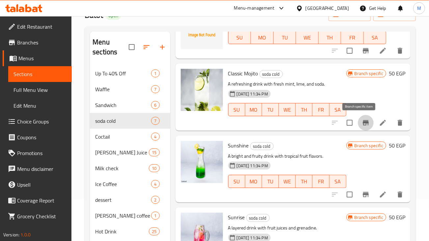
click at [363, 124] on icon "Branch-specific-item" at bounding box center [366, 122] width 6 height 5
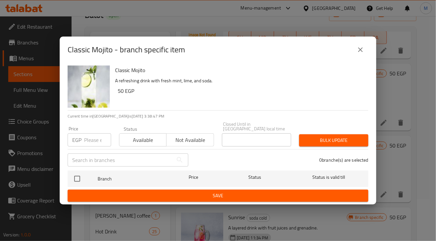
click at [359, 48] on icon "close" at bounding box center [360, 50] width 8 height 8
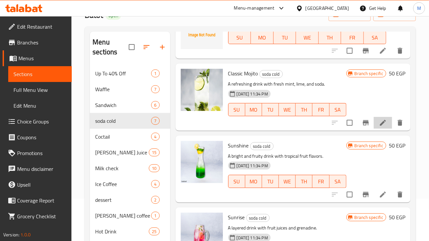
click at [382, 127] on li at bounding box center [383, 123] width 18 height 12
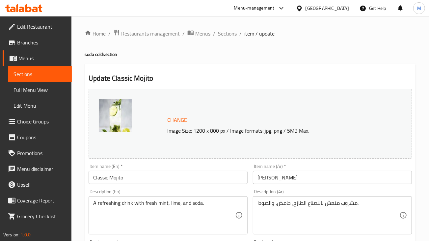
click at [230, 34] on span "Sections" at bounding box center [227, 34] width 19 height 8
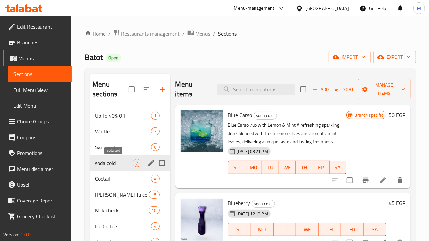
click at [114, 163] on span "soda cold" at bounding box center [114, 163] width 38 height 8
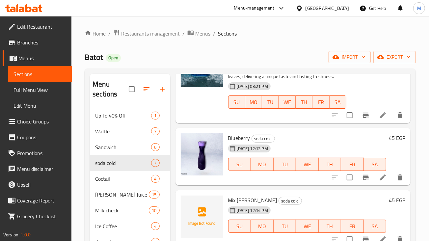
scroll to position [164, 0]
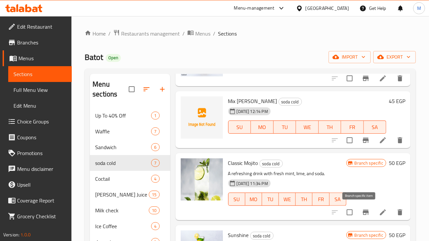
click at [362, 209] on icon "Branch-specific-item" at bounding box center [366, 213] width 8 height 8
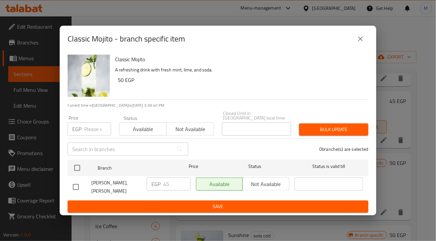
click at [102, 134] on input "number" at bounding box center [97, 129] width 27 height 13
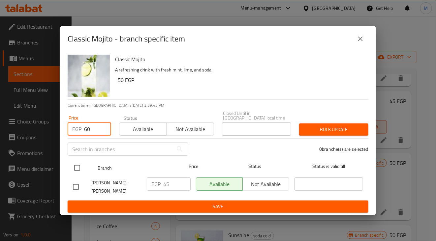
type input "60"
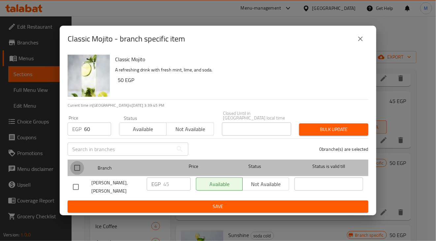
click at [77, 168] on input "checkbox" at bounding box center [77, 168] width 14 height 14
checkbox input "true"
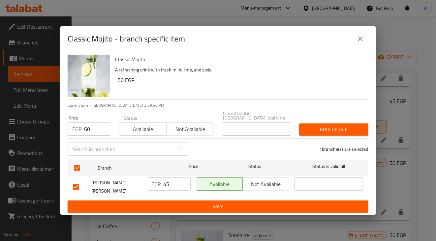
click at [316, 136] on div "Bulk update" at bounding box center [333, 130] width 77 height 20
click at [318, 134] on button "Bulk update" at bounding box center [333, 130] width 69 height 12
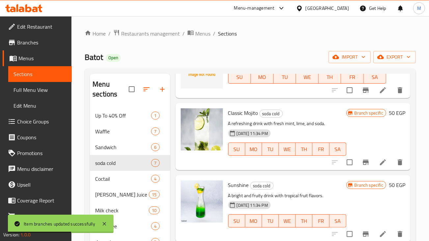
scroll to position [88, 0]
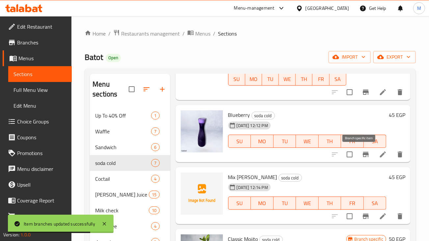
click at [363, 154] on icon "Branch-specific-item" at bounding box center [366, 154] width 6 height 5
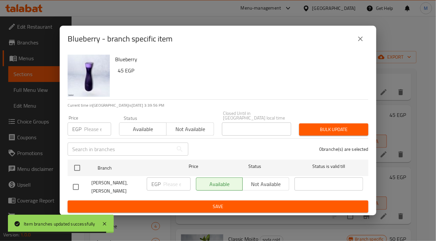
click at [85, 130] on input "number" at bounding box center [97, 129] width 27 height 13
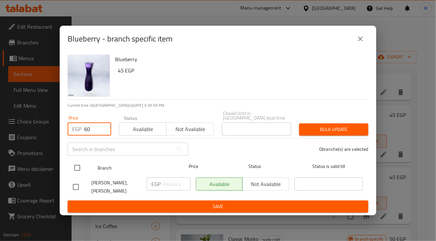
type input "60"
click at [77, 168] on input "checkbox" at bounding box center [77, 168] width 14 height 14
checkbox input "true"
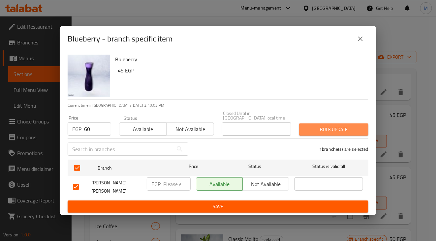
click at [335, 132] on span "Bulk update" at bounding box center [333, 130] width 59 height 8
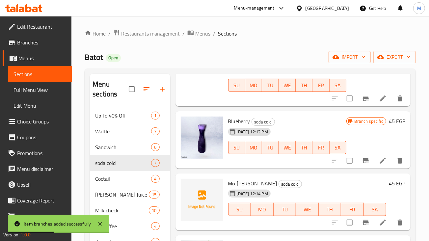
scroll to position [124, 0]
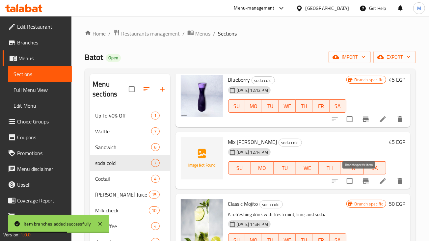
click at [363, 184] on icon "Branch-specific-item" at bounding box center [366, 181] width 6 height 5
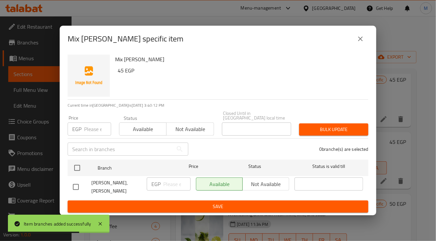
click at [84, 131] on div "EGP Price" at bounding box center [90, 129] width 44 height 13
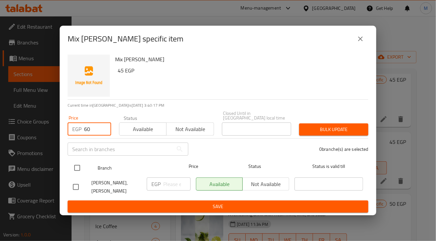
type input "60"
click at [77, 164] on input "checkbox" at bounding box center [77, 168] width 14 height 14
checkbox input "true"
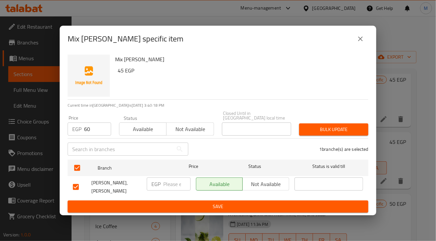
click at [310, 134] on span "Bulk update" at bounding box center [333, 130] width 59 height 8
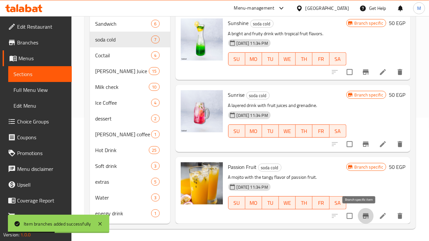
click at [362, 220] on icon "Branch-specific-item" at bounding box center [366, 216] width 8 height 8
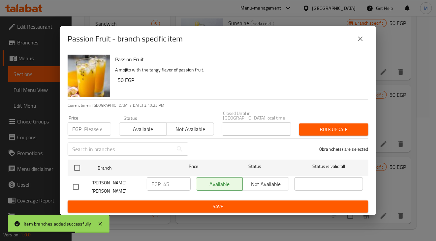
click at [86, 129] on input "number" at bounding box center [97, 129] width 27 height 13
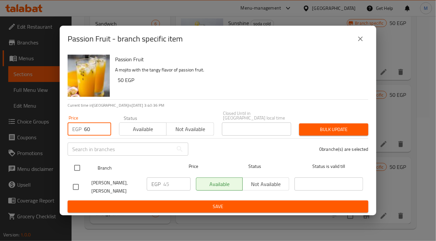
type input "60"
click at [79, 164] on input "checkbox" at bounding box center [77, 168] width 14 height 14
checkbox input "true"
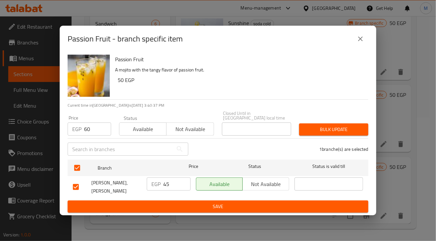
click at [323, 131] on span "Bulk update" at bounding box center [333, 130] width 59 height 8
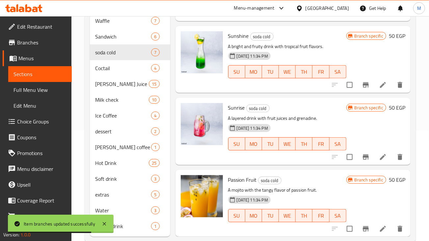
scroll to position [125, 0]
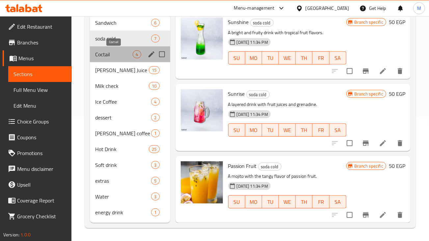
click at [112, 50] on span "Coctail" at bounding box center [114, 54] width 38 height 8
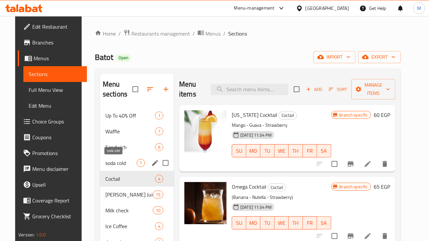
click at [119, 164] on span "soda cold" at bounding box center [120, 163] width 31 height 8
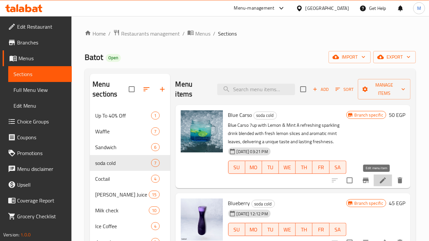
click at [380, 183] on icon at bounding box center [383, 181] width 6 height 6
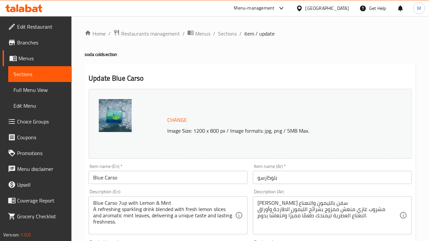
scroll to position [124, 0]
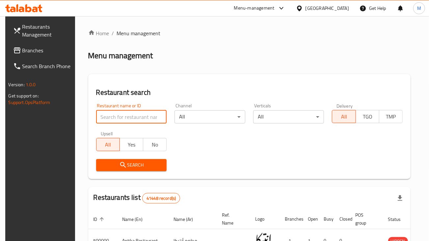
click at [119, 123] on input "search" at bounding box center [131, 116] width 71 height 13
click button "Search" at bounding box center [131, 165] width 71 height 12
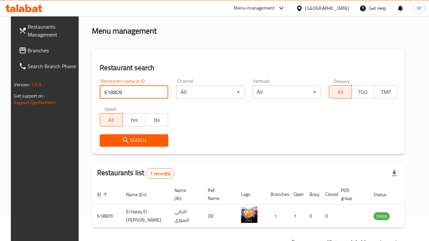
scroll to position [47, 0]
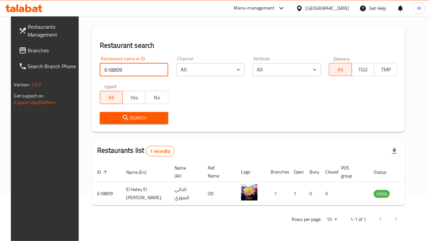
paste input "https://drive.google.com/drive/folders/1C2ABGqL0Bw8fwtCgpvYjjahYrbAuyiyP?usp=sh…"
type input "618809https://drive.google.com/drive/folders/1C2ABGqL0Bw8fwtCgpvYjjahYrbAuyiyP?…"
click at [161, 71] on input "618809https://drive.google.com/drive/folders/1C2ABGqL0Bw8fwtCgpvYjjahYrbAuyiyP?…" at bounding box center [134, 69] width 69 height 13
click at [160, 67] on input "618809https://drive.google.com/drive/folders/1C2ABGqL0Bw8fwtCgpvYjjahYrbAuyiyP?…" at bounding box center [134, 69] width 69 height 13
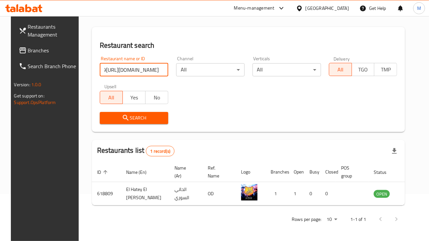
click at [158, 68] on input "618809https://drive.google.com/drive/folders/1C2ABGqL0Bw8fwtCgpvYjjahYrbAuyiyP?…" at bounding box center [134, 69] width 69 height 13
click at [151, 69] on input "search" at bounding box center [134, 69] width 69 height 13
paste input "703579"
type input "703579"
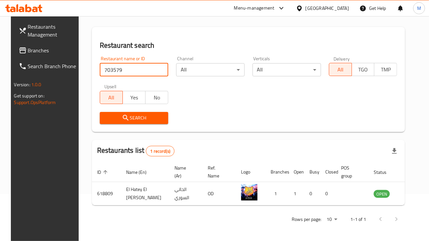
click button "Search" at bounding box center [134, 118] width 69 height 12
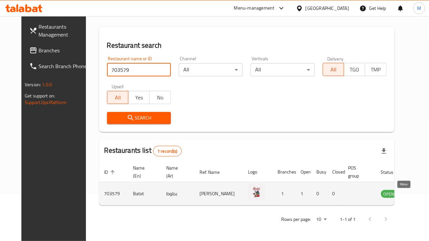
click at [416, 197] on icon "enhanced table" at bounding box center [420, 194] width 8 height 8
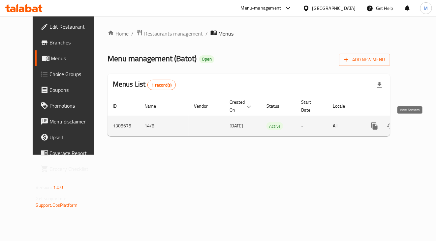
click at [418, 123] on icon "enhanced table" at bounding box center [422, 126] width 8 height 8
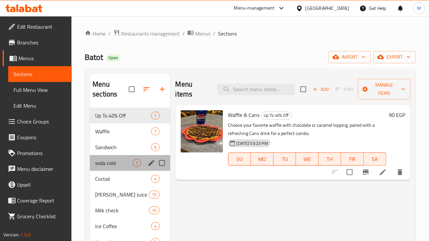
click at [114, 169] on div "soda cold 7" at bounding box center [130, 163] width 80 height 16
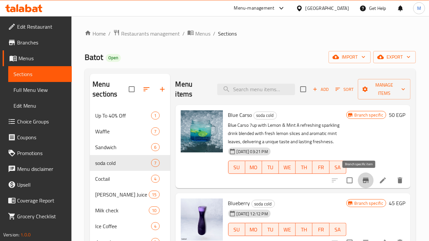
click at [362, 182] on icon "Branch-specific-item" at bounding box center [366, 181] width 8 height 8
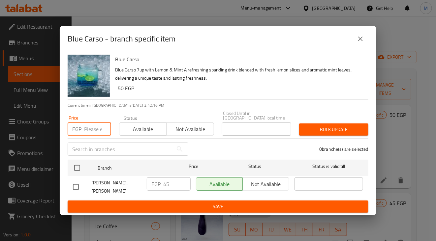
click at [98, 126] on input "number" at bounding box center [97, 129] width 27 height 13
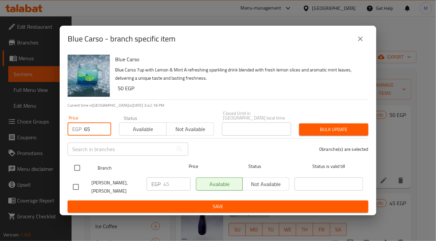
type input "65"
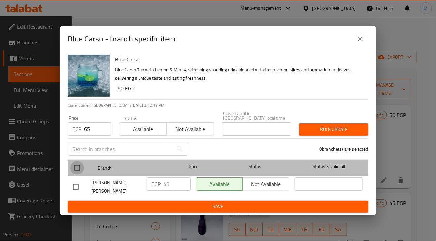
click at [71, 168] on input "checkbox" at bounding box center [77, 168] width 14 height 14
checkbox input "true"
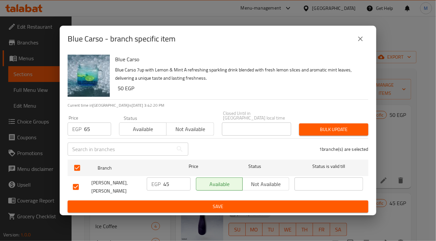
click at [311, 125] on button "Bulk update" at bounding box center [333, 130] width 69 height 12
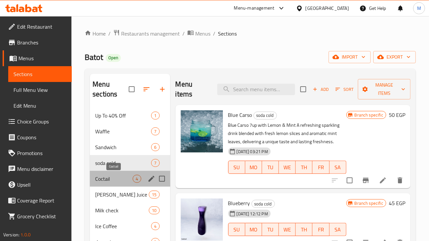
click at [123, 180] on span "Coctail" at bounding box center [114, 179] width 38 height 8
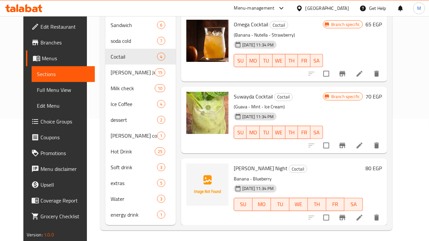
scroll to position [125, 0]
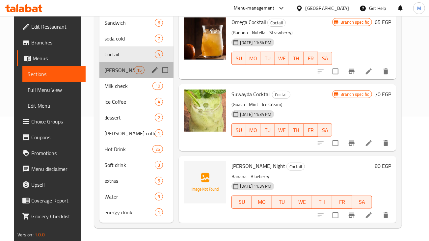
click at [123, 74] on div "Frish Juice 15" at bounding box center [137, 70] width 74 height 16
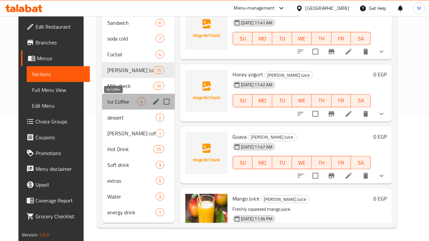
click at [110, 98] on span "Ice Coffee" at bounding box center [122, 102] width 30 height 8
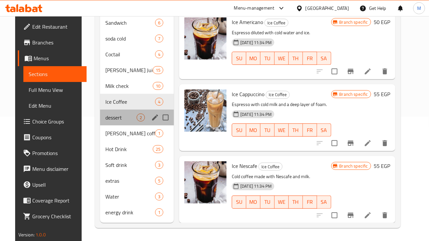
click at [109, 123] on div "dessert 2" at bounding box center [137, 118] width 74 height 16
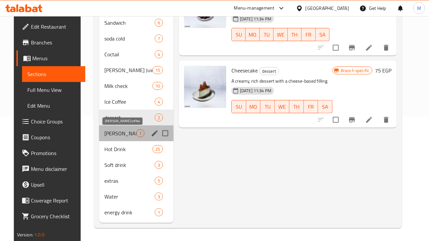
click at [109, 136] on span "[PERSON_NAME] coffee" at bounding box center [120, 134] width 32 height 8
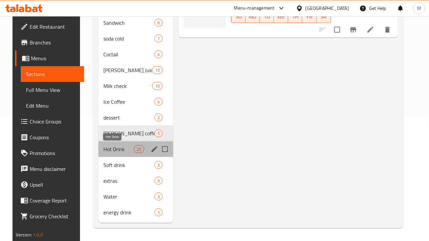
click at [111, 148] on span "Hot Drink" at bounding box center [119, 149] width 30 height 8
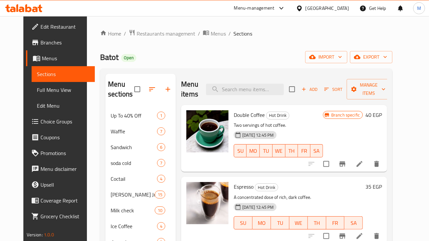
click at [21, 9] on icon at bounding box center [22, 10] width 6 height 6
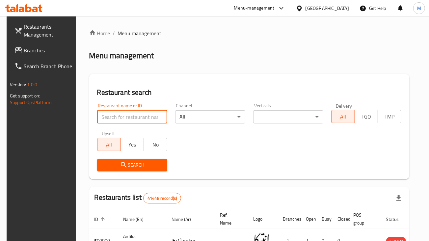
click at [121, 116] on input "search" at bounding box center [132, 116] width 70 height 13
paste input "701596"
type input "701596"
click button "Search" at bounding box center [132, 165] width 70 height 12
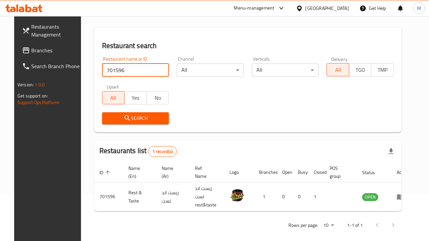
scroll to position [47, 0]
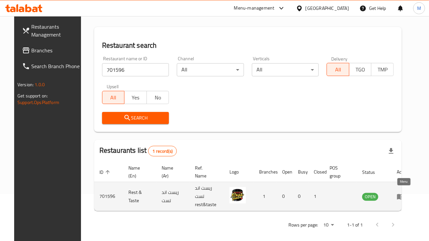
click at [403, 193] on icon "enhanced table" at bounding box center [401, 197] width 8 height 8
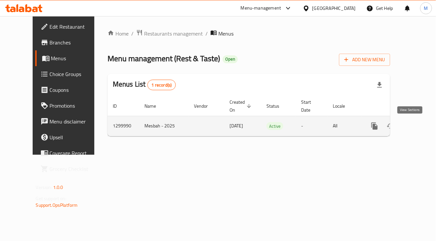
click at [418, 128] on icon "enhanced table" at bounding box center [422, 126] width 8 height 8
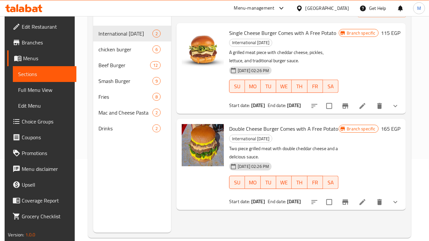
scroll to position [41, 0]
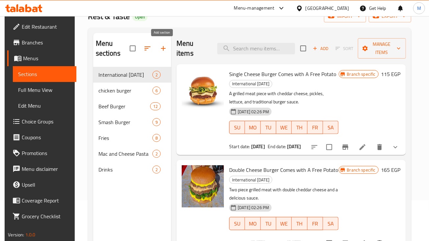
click at [160, 47] on icon "button" at bounding box center [164, 48] width 8 height 8
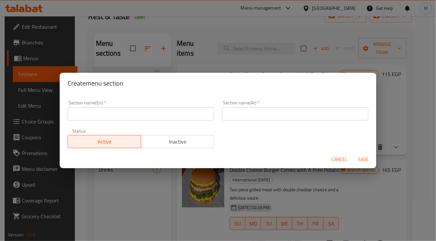
click at [153, 113] on input "text" at bounding box center [141, 113] width 146 height 13
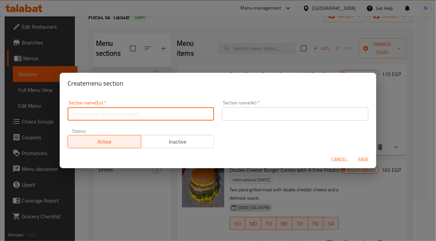
type input "offers"
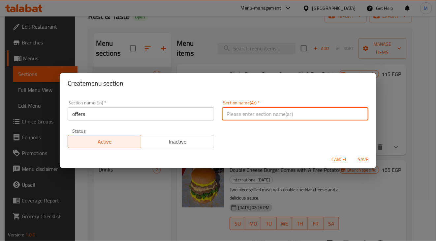
click at [225, 111] on input "text" at bounding box center [295, 113] width 146 height 13
type input "العروض"
click at [367, 162] on span "Save" at bounding box center [363, 160] width 16 height 8
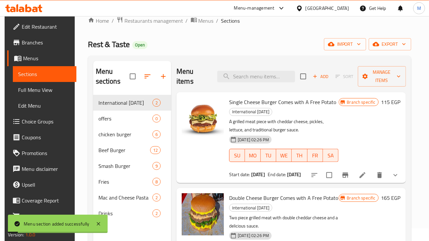
scroll to position [0, 0]
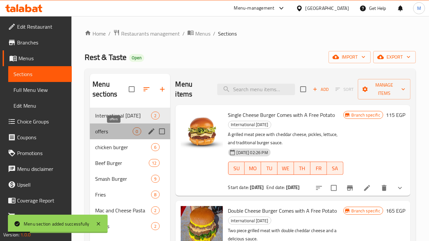
click at [115, 129] on span "offers" at bounding box center [114, 132] width 38 height 8
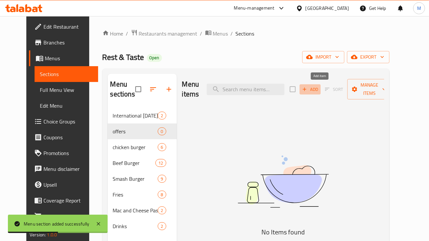
click at [308, 91] on icon "button" at bounding box center [305, 89] width 6 height 6
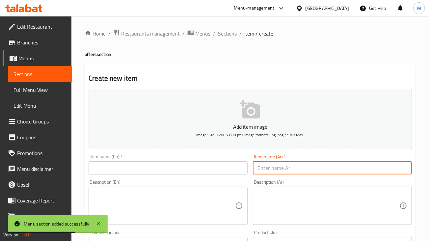
click at [280, 168] on input "text" at bounding box center [332, 167] width 159 height 13
paste input "عرض الابطال"
type input "عرض الابطال"
click at [210, 170] on input "text" at bounding box center [168, 167] width 159 height 13
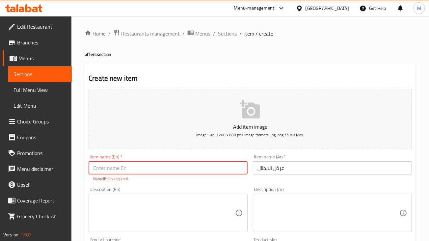
click at [204, 170] on input "text" at bounding box center [168, 167] width 159 height 13
paste input "Heroes"
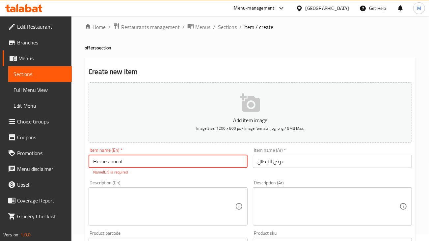
scroll to position [82, 0]
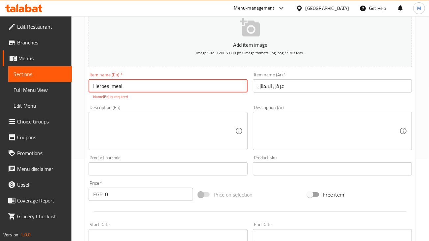
type input "Heroes meal"
click at [213, 140] on div "Description (En)" at bounding box center [168, 131] width 159 height 38
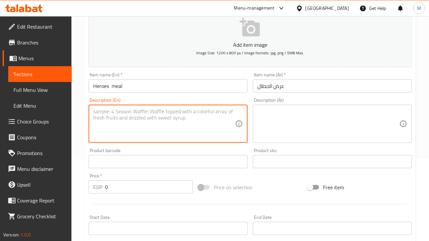
click at [164, 90] on input "Heroes meal" at bounding box center [168, 85] width 159 height 13
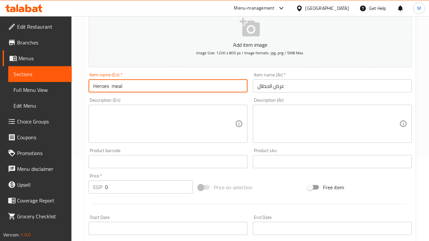
click at [204, 123] on textarea at bounding box center [164, 123] width 142 height 31
paste textarea "Smoky smash double-juicy smash double plus mezrella stick - Potatoes-Mixi Cola)"
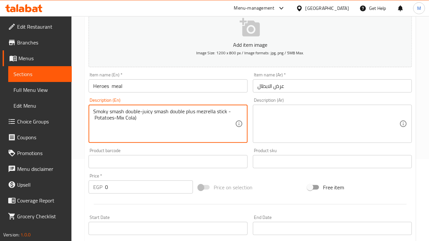
click at [117, 119] on textarea "Smoky smash double-juicy smash double plus mezrella stick - Potatoes-Mix Cola)" at bounding box center [164, 123] width 142 height 31
click at [231, 110] on textarea "Smoky smash double-juicy smash double plus mezrella stick - Potatoes-2Mix Cola)" at bounding box center [164, 123] width 142 height 31
type textarea "Smoky smash double-juicy smash double plus mezrella stick -2 Potatoes-2Mix Cola)"
click at [279, 118] on textarea at bounding box center [329, 123] width 142 height 31
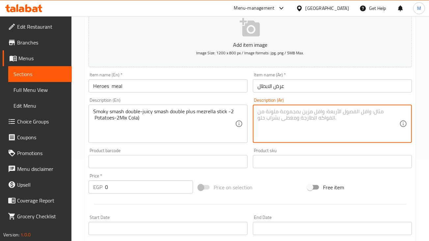
click at [283, 121] on textarea at bounding box center [329, 123] width 142 height 31
paste textarea "( سموكد سماش دبل - جوسي سماش دبل اضافه متزريلا ستيك - ٢ بطاطس -٢ ميكسي كولا)"
type textarea "( سموكد سماش دبل - جوسي سماش دبل اضافه متزريلا ستيك - ٢ بطاطس -٢ ميكسي كولا)"
click at [314, 159] on input "text" at bounding box center [332, 161] width 159 height 13
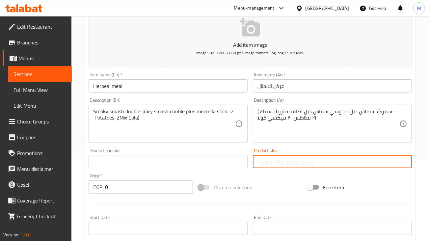
scroll to position [124, 0]
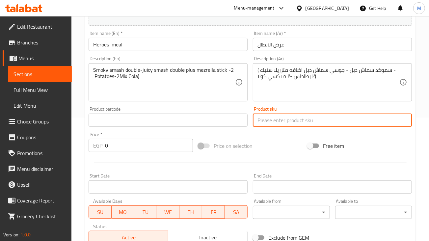
click at [141, 143] on input "0" at bounding box center [149, 145] width 88 height 13
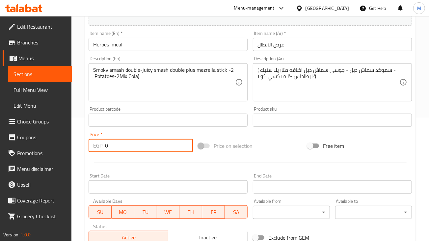
click at [141, 143] on input "0" at bounding box center [149, 145] width 88 height 13
click at [135, 151] on input "0" at bounding box center [149, 145] width 88 height 13
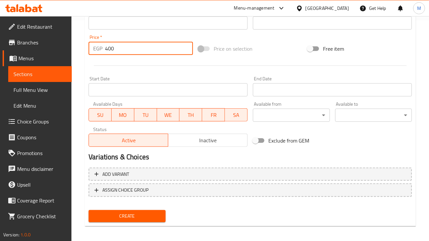
scroll to position [224, 0]
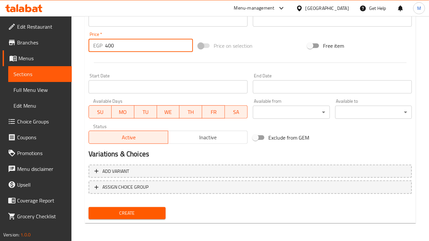
type input "400"
click at [131, 212] on span "Create" at bounding box center [127, 213] width 66 height 8
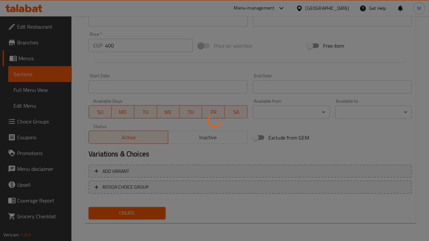
type input "0"
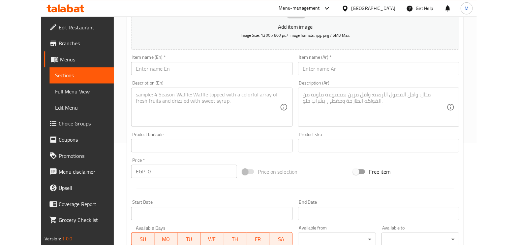
scroll to position [59, 0]
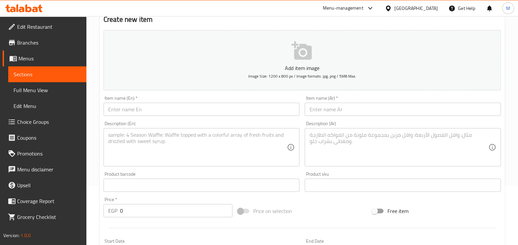
click at [336, 108] on input "text" at bounding box center [403, 108] width 196 height 13
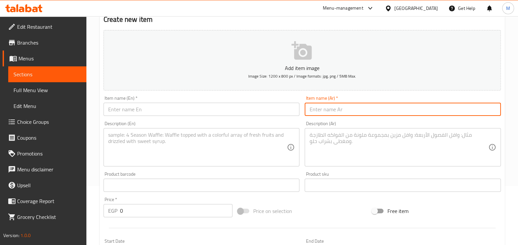
paste input "عرض التنين"
type input "عرض التنين"
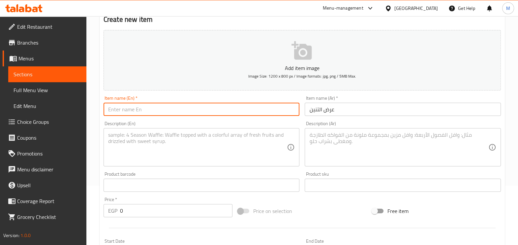
click at [150, 110] on input "text" at bounding box center [201, 108] width 196 height 13
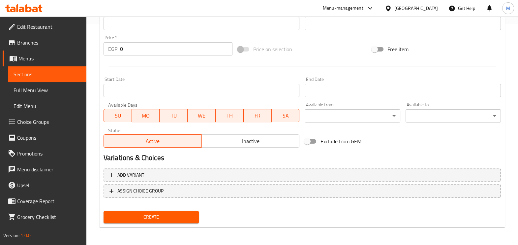
scroll to position [138, 0]
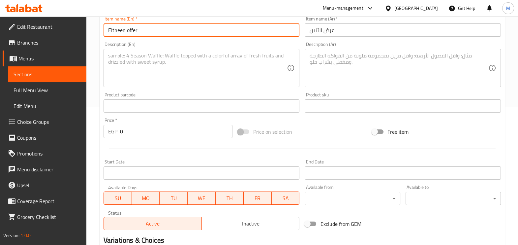
type input "Eltneen offer"
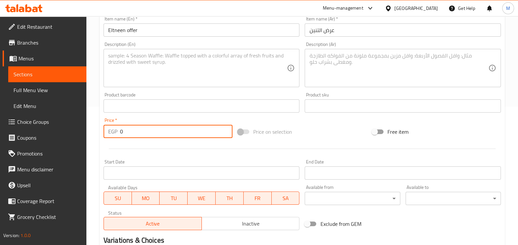
click at [189, 134] on input "0" at bounding box center [176, 131] width 112 height 13
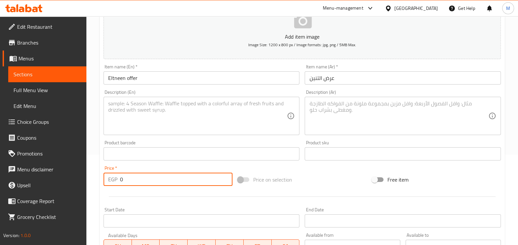
scroll to position [97, 0]
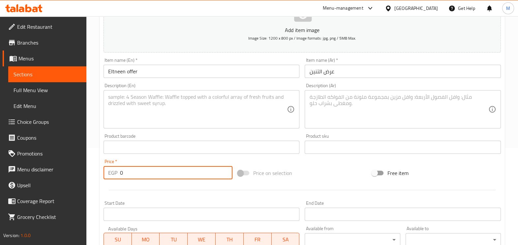
click at [335, 101] on textarea at bounding box center [398, 109] width 179 height 31
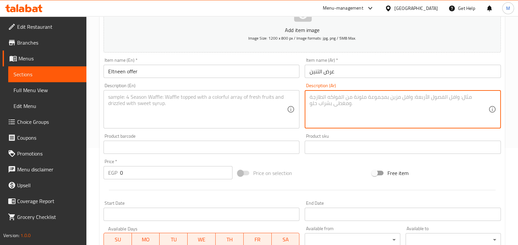
paste textarea "( مشروم كريمي سماش دبل- جوسي سماش دبل -٢ بطاطس- ٢ ميكسي كولا ) ب ٤٠٠ ج"
click at [312, 107] on textarea "( مشروم كريمي سماش دبل- جوسي سماش دبل -٢ بطاطس- ٢ ميكسي كولا ) ب ٤٠٠ ج" at bounding box center [398, 109] width 179 height 31
click at [312, 105] on textarea "( مشروم كريمي سماش دبل- جوسي سماش دبل -٢ بطاطس- ٢ ميكسي كولا ) ب ٤٠٠ ج" at bounding box center [398, 109] width 179 height 31
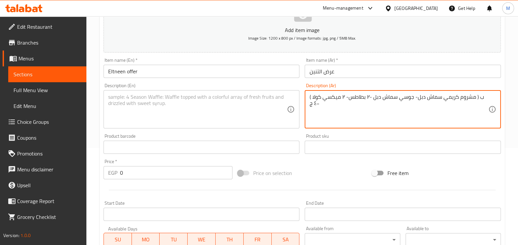
click at [312, 105] on textarea "( مشروم كريمي سماش دبل- جوسي سماش دبل -٢ بطاطس- ٢ ميكسي كولا ) ب ٤٠٠ ج" at bounding box center [398, 109] width 179 height 31
click at [331, 109] on textarea "( مشروم كريمي سماش دبل- جوسي سماش دبل -٢ بطاطس- ٢ ميكسي كولا ) ب ٤٠٠ ج" at bounding box center [398, 109] width 179 height 31
click at [322, 108] on textarea "( مشروم كريمي سماش دبل- جوسي سماش دبل -٢ بطاطس- ٢ ميكسي كولا ) ب ٤٠٠ ج" at bounding box center [398, 109] width 179 height 31
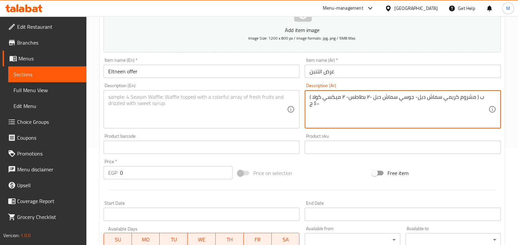
click at [323, 108] on textarea "( مشروم كريمي سماش دبل- جوسي سماش دبل -٢ بطاطس- ٢ ميكسي كولا ) ب ٤٠٠ ج" at bounding box center [398, 109] width 179 height 31
click at [331, 116] on textarea "( مشروم كريمي سماش دبل- جوسي سماش دبل -٢ بطاطس- ٢ ميكسي كولا ) ب ٤٠٠ ج" at bounding box center [398, 109] width 179 height 31
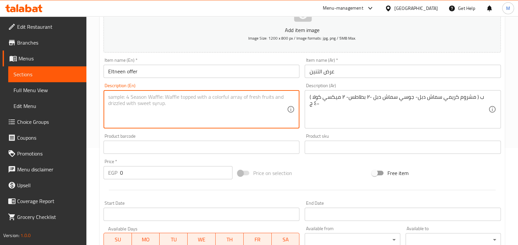
click at [278, 109] on textarea at bounding box center [197, 109] width 179 height 31
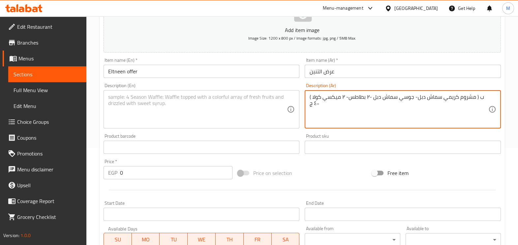
drag, startPoint x: 324, startPoint y: 102, endPoint x: 306, endPoint y: 104, distance: 17.9
drag, startPoint x: 478, startPoint y: 96, endPoint x: 488, endPoint y: 97, distance: 9.6
click at [429, 97] on textarea "( مشروم كريمي سماش دبل- جوسي سماش دبل -٢ بطاطس- ٢ ميكسي كولا ) ب ج" at bounding box center [398, 109] width 179 height 31
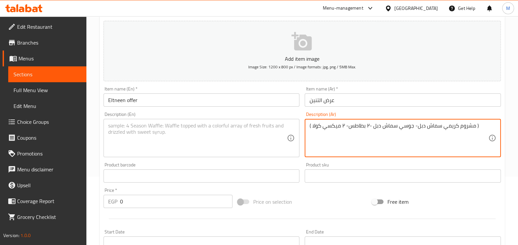
scroll to position [56, 0]
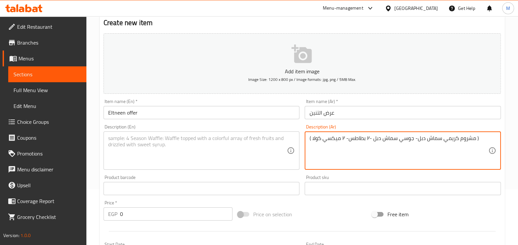
type textarea "( مشروم كريمي سماش دبل- جوسي سماش دبل -٢ بطاطس- ٢ ميكسي كولا )"
click at [243, 147] on textarea at bounding box center [197, 150] width 179 height 31
paste textarea "(Creamy mushroom smash double-juicy smash double-potato-Mixi Cola )"
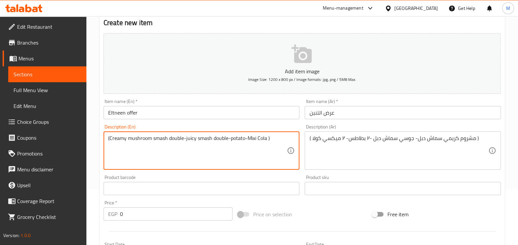
click at [246, 138] on textarea "(Creamy mushroom smash double-juicy smash double-potato-Mixi Cola )" at bounding box center [197, 150] width 179 height 31
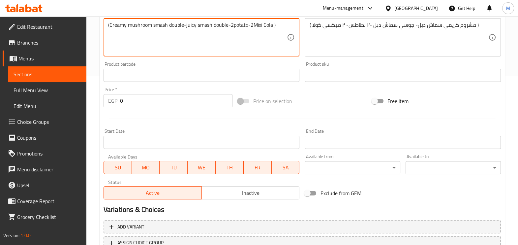
scroll to position [138, 0]
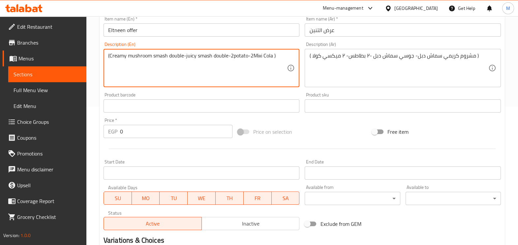
drag, startPoint x: 270, startPoint y: 61, endPoint x: 266, endPoint y: 57, distance: 5.6
click at [269, 60] on textarea "(Creamy mushroom smash double-juicy smash double-2potato-2Mixi Cola )" at bounding box center [197, 67] width 179 height 31
type textarea "(Creamy mushroom smash double-juicy smash double-2potato-2Mixi Cola)"
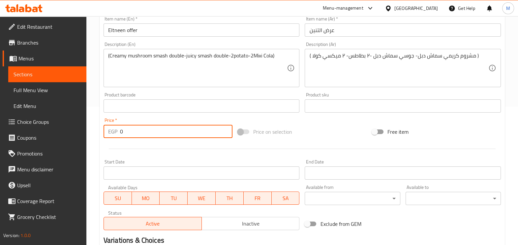
click at [142, 129] on input "0" at bounding box center [176, 131] width 112 height 13
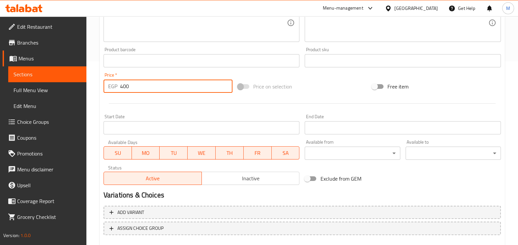
scroll to position [220, 0]
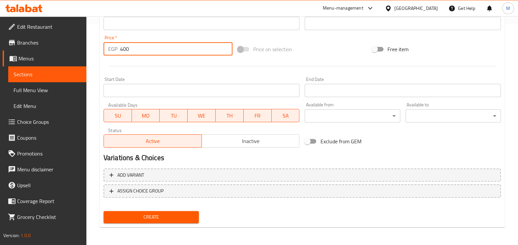
type input "400"
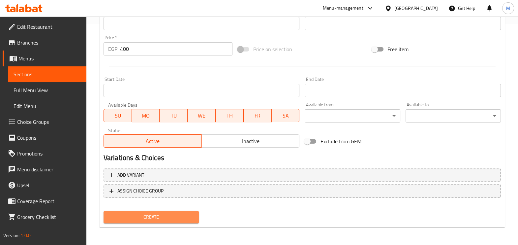
click at [154, 217] on span "Create" at bounding box center [151, 217] width 85 height 8
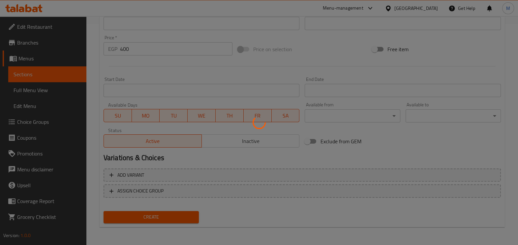
type input "0"
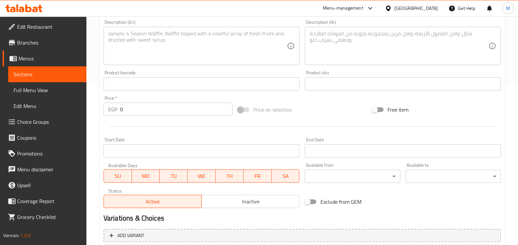
scroll to position [97, 0]
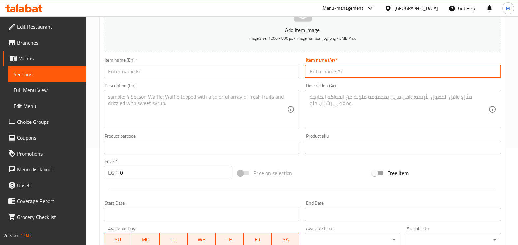
click at [335, 73] on input "text" at bounding box center [403, 71] width 196 height 13
paste input "عرض اللمه"
type input "عرض اللمه"
click at [262, 75] on input "text" at bounding box center [201, 71] width 196 height 13
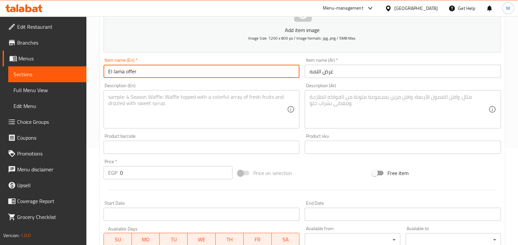
type input "El lama offer"
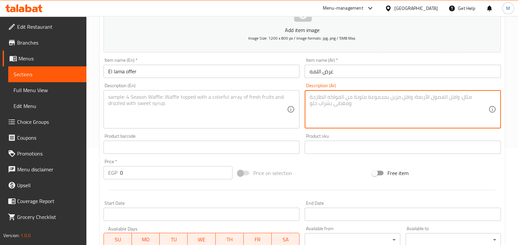
click at [331, 106] on textarea at bounding box center [398, 109] width 179 height 31
paste textarea "( مشروم سماش سنجل - سموكد سماش سنجل - تشكن رانش - تشكن باربكيو-٤ بطاطس - لتر مي…"
type textarea "( مشروم سماش سنجل - سموكد سماش سنجل - تشكن رانش - تشكن باربكيو-٤ بطاطس - لتر مي…"
click at [266, 104] on textarea at bounding box center [197, 109] width 179 height 31
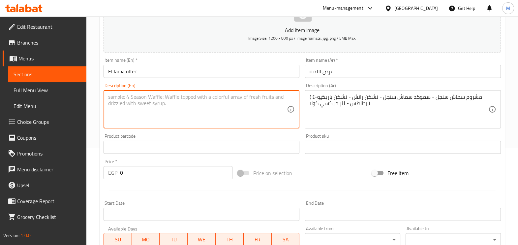
paste textarea "(Mushroom smash single - smoked smash single-Chicken Ranch-Chicken BBQ-potato-l…"
click at [284, 96] on textarea "(Mushroom smash single - smoked smash single-Chicken Ranch-Chicken BBQ-potato-l…" at bounding box center [197, 109] width 179 height 31
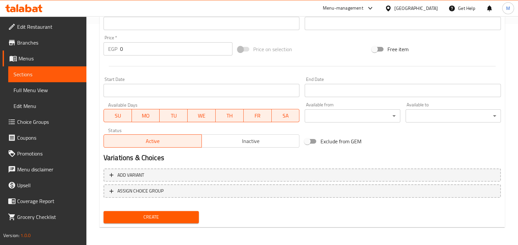
scroll to position [179, 0]
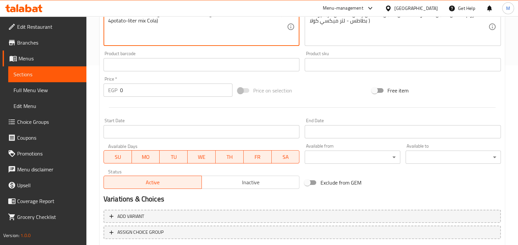
type textarea "(Mushroom smash single - smoked smash single-Chicken Ranch-Chicken BBQ-4potato-…"
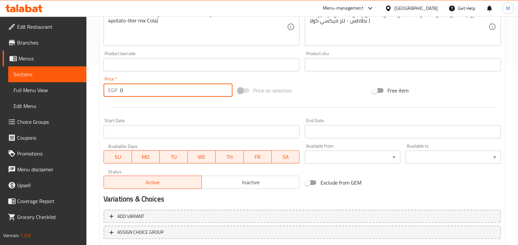
click at [141, 94] on input "0" at bounding box center [176, 89] width 112 height 13
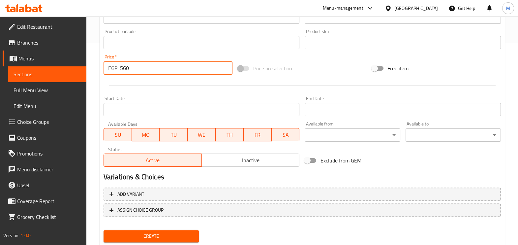
scroll to position [220, 0]
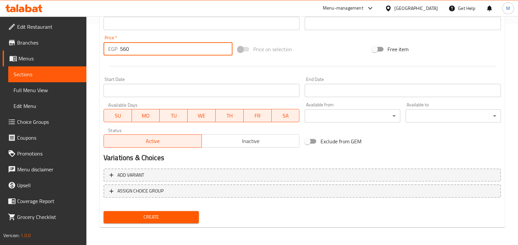
type input "560"
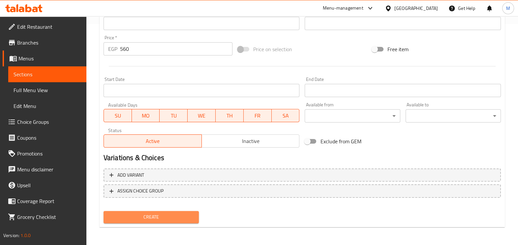
click at [165, 219] on span "Create" at bounding box center [151, 217] width 85 height 8
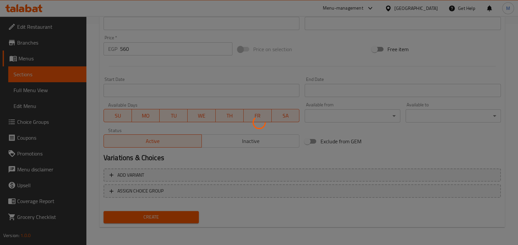
type input "0"
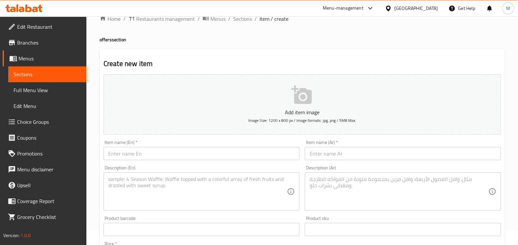
scroll to position [15, 0]
click at [329, 157] on input "text" at bounding box center [403, 153] width 196 height 13
paste input "عرض السلو"
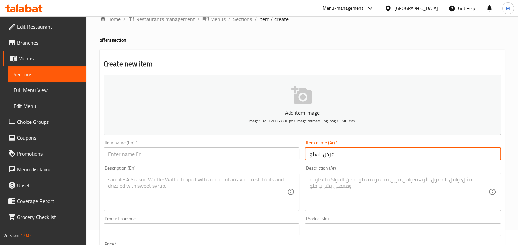
type input "عرض السلو"
click at [250, 154] on input "text" at bounding box center [201, 153] width 196 height 13
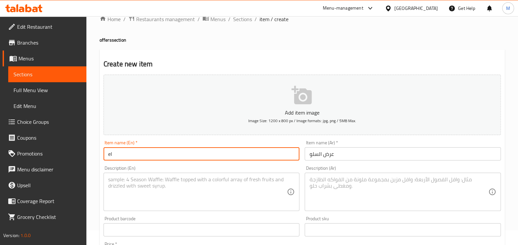
type input "e"
type input "Elslwo offer"
click at [321, 180] on textarea at bounding box center [398, 191] width 179 height 31
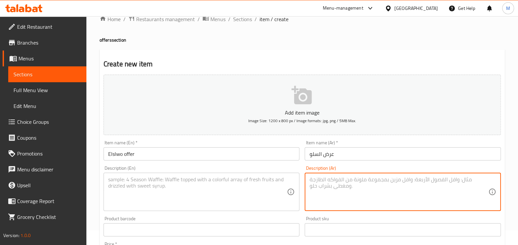
paste textarea "( تشير برجر دبل - بطاطس - ميكسي كولا )"
type textarea "( تشير برجر دبل - بطاطس - ميكسي كولا )"
click at [250, 179] on textarea at bounding box center [197, 191] width 179 height 31
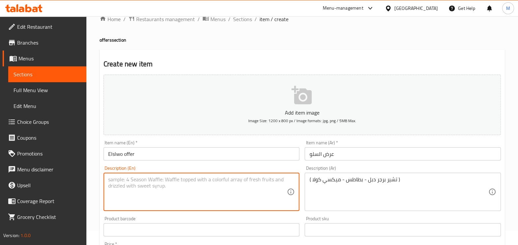
paste textarea "(Cher Double Burger-potato-Mixi Cola )"
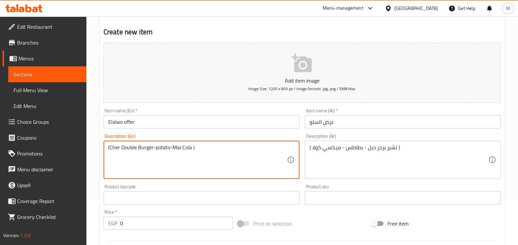
scroll to position [97, 0]
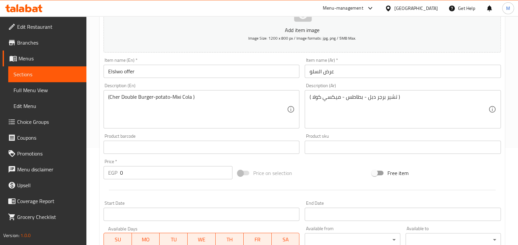
click at [179, 93] on div "(Cher Double Burger-potato-Mixi Cola ) Description (En)" at bounding box center [201, 109] width 196 height 38
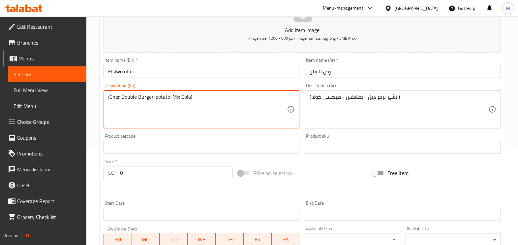
click at [207, 117] on textarea "(Cher Double Burger-potato-Mix Cola)" at bounding box center [197, 109] width 179 height 31
type textarea "(Cher Double Burger-potato-Mix Cola)"
click at [162, 172] on input "0" at bounding box center [176, 172] width 112 height 13
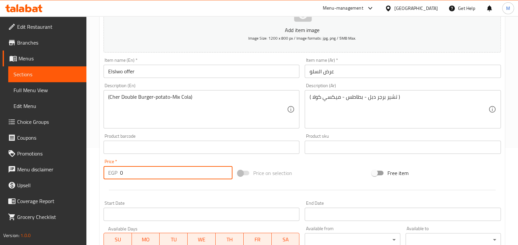
click at [162, 172] on input "0" at bounding box center [176, 172] width 112 height 13
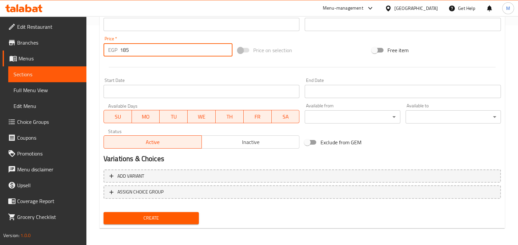
scroll to position [220, 0]
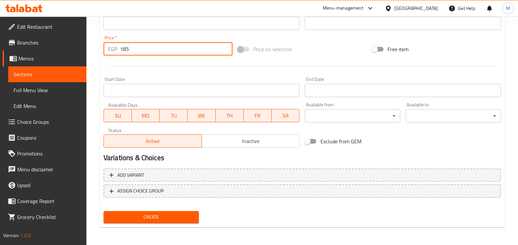
type input "185"
click at [152, 214] on span "Create" at bounding box center [151, 217] width 85 height 8
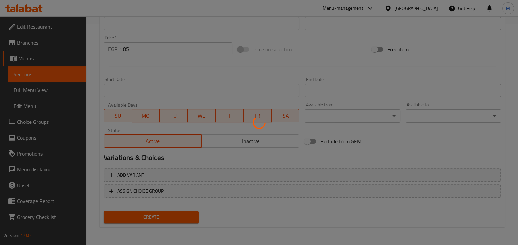
type input "0"
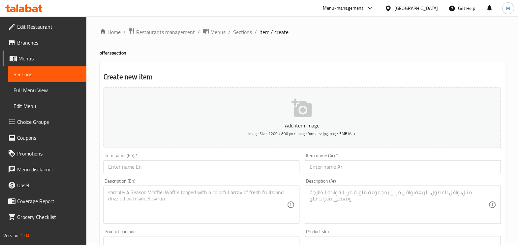
scroll to position [0, 0]
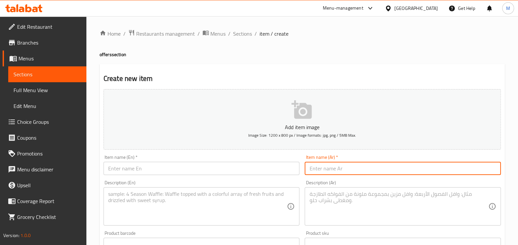
click at [331, 162] on input "text" at bounding box center [403, 167] width 196 height 13
paste input "عرض العتاوله"
type input "عرض العتاوله"
click at [243, 167] on input "text" at bounding box center [201, 167] width 196 height 13
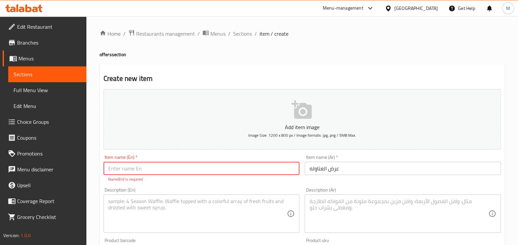
type input "W"
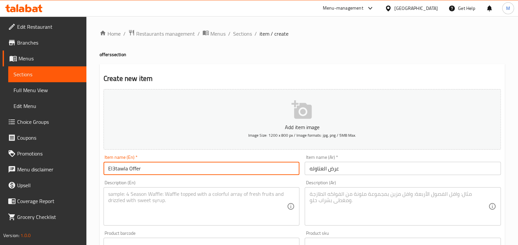
type input "El3tawla Offer"
click at [335, 198] on textarea at bounding box center [398, 205] width 179 height 31
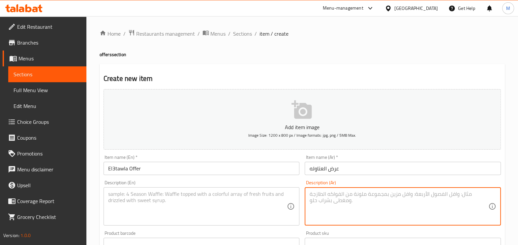
paste textarea "تشيز برجر سماش دبل - تشكن ذا بيت - تشكن باربكيو - بطاطس جبنه- [GEOGRAPHIC_DATA]…"
type textarea "تشيز برجر سماش دبل - تشكن ذا بيت - تشكن باربكيو - بطاطس جبنه- [GEOGRAPHIC_DATA]…"
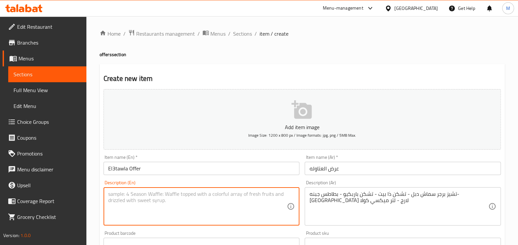
click at [237, 193] on textarea at bounding box center [197, 205] width 179 height 31
paste textarea "Cheeseburger smash double-chicken the beat-Chicken BBQ-cheese potatoes-large po…"
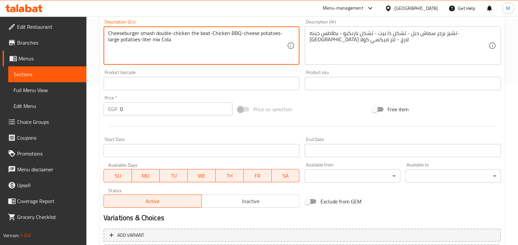
scroll to position [206, 0]
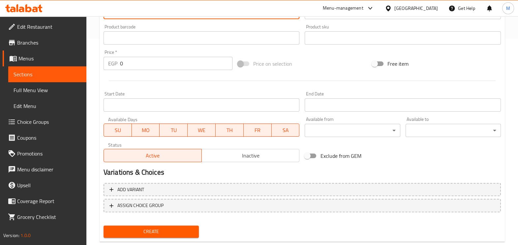
type textarea "Cheeseburger smash double-chicken the beat-Chicken BBQ-cheese potatoes-large po…"
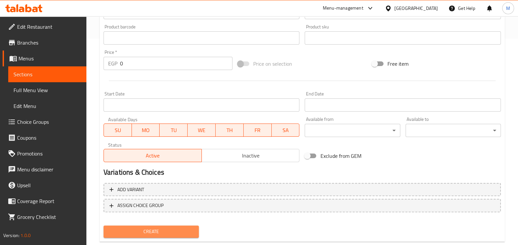
click at [181, 227] on span "Create" at bounding box center [151, 231] width 85 height 8
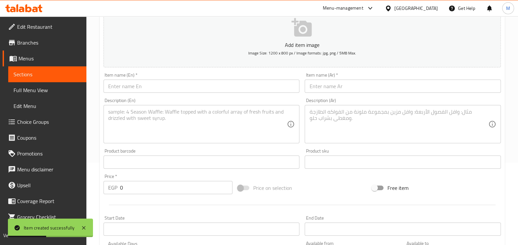
scroll to position [0, 0]
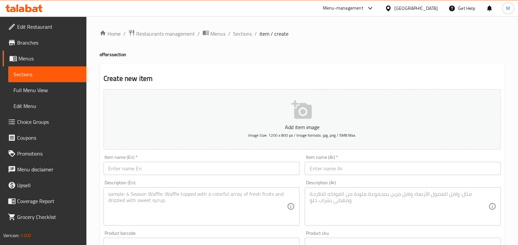
click at [255, 32] on li "/" at bounding box center [255, 34] width 2 height 8
click at [245, 33] on span "Sections" at bounding box center [242, 34] width 19 height 8
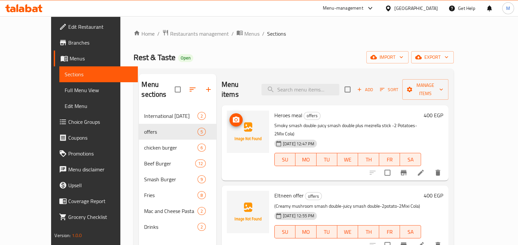
click at [239, 129] on img at bounding box center [248, 131] width 42 height 42
click at [238, 121] on img at bounding box center [248, 131] width 42 height 42
click at [235, 119] on circle "upload picture" at bounding box center [236, 120] width 2 height 2
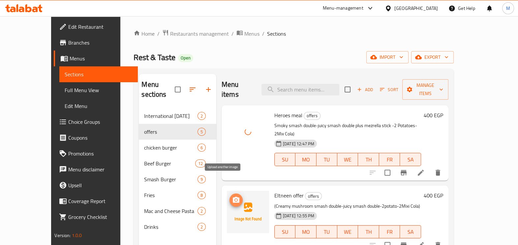
click at [232, 196] on icon "upload picture" at bounding box center [236, 200] width 8 height 8
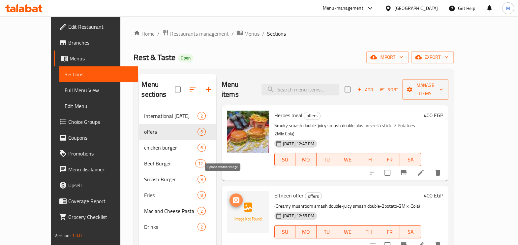
click at [233, 196] on icon "upload picture" at bounding box center [236, 199] width 7 height 6
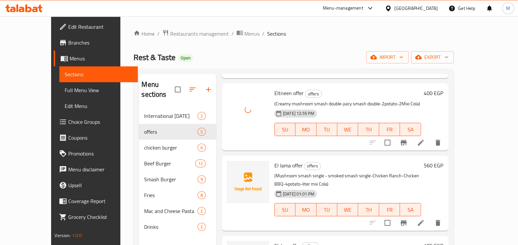
scroll to position [124, 0]
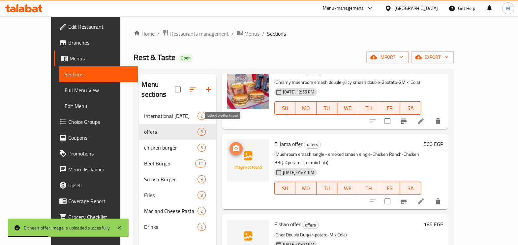
click at [233, 145] on icon "upload picture" at bounding box center [236, 148] width 7 height 6
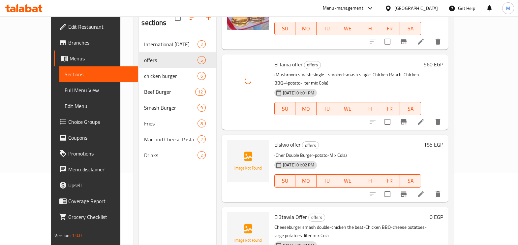
scroll to position [92, 0]
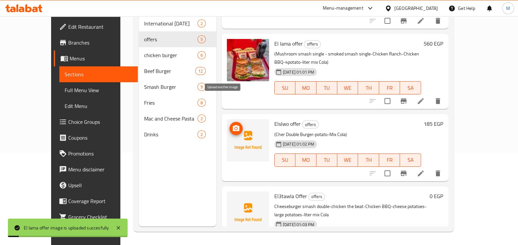
click at [229, 124] on span "upload picture" at bounding box center [235, 128] width 13 height 8
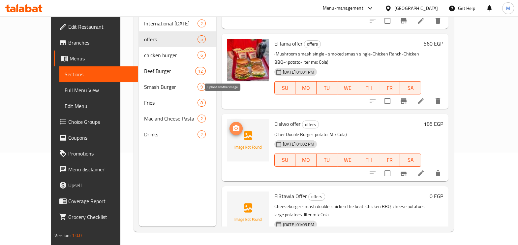
click at [229, 124] on span "upload picture" at bounding box center [235, 128] width 13 height 8
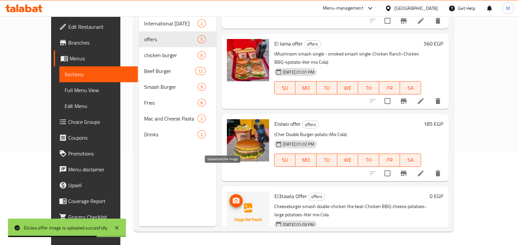
click at [233, 197] on icon "upload picture" at bounding box center [236, 200] width 7 height 6
